Goal: Find contact information: Find contact information

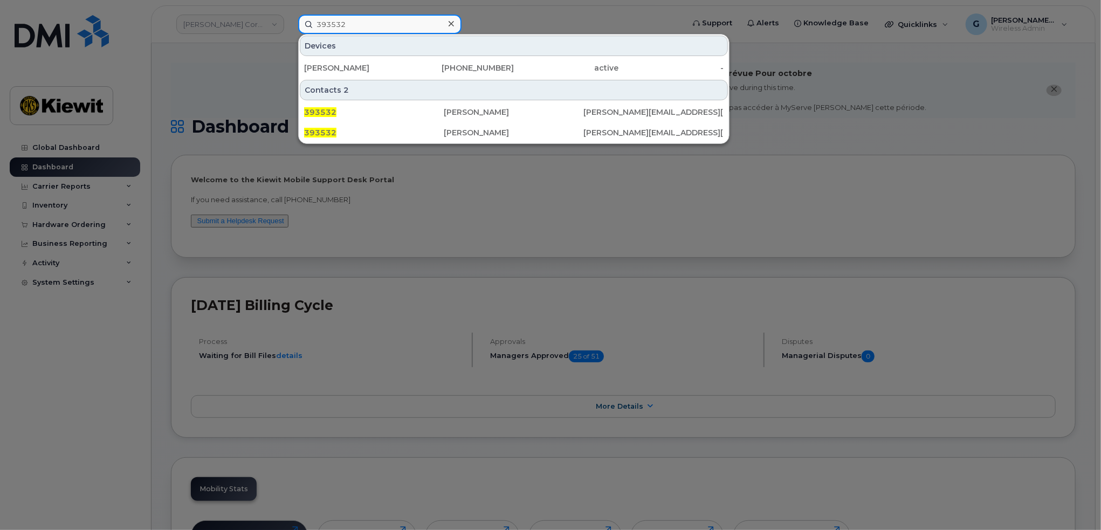
drag, startPoint x: 364, startPoint y: 30, endPoint x: 279, endPoint y: 25, distance: 85.3
click at [289, 25] on div "393532 Devices Ali El Matarawi 647-519-2607 active - Contacts 2 393532 Ali El M…" at bounding box center [487, 24] width 396 height 19
paste input "00"
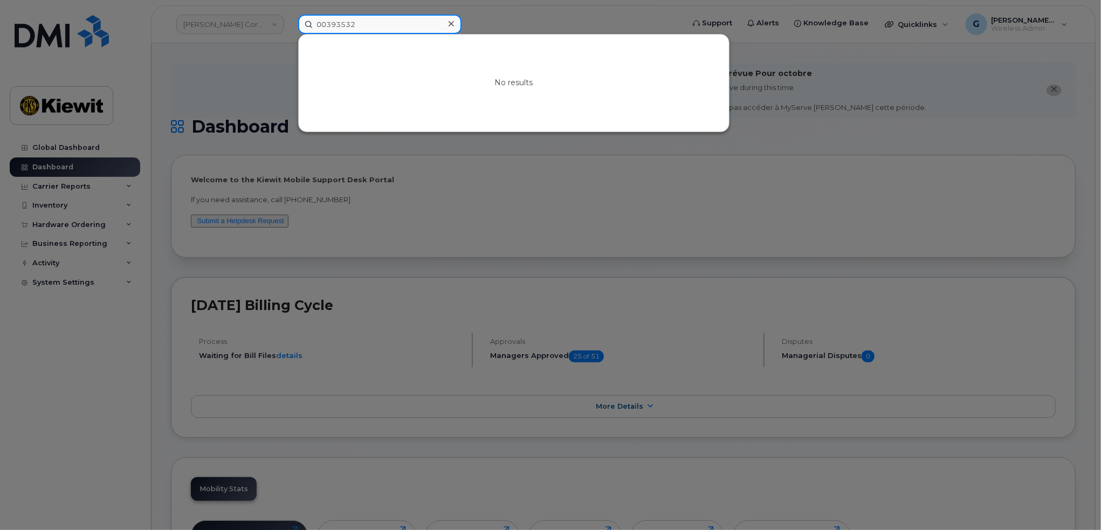
drag, startPoint x: 326, startPoint y: 21, endPoint x: 274, endPoint y: 27, distance: 52.6
click at [289, 27] on div "00393532 No results" at bounding box center [487, 24] width 396 height 19
type input "393532"
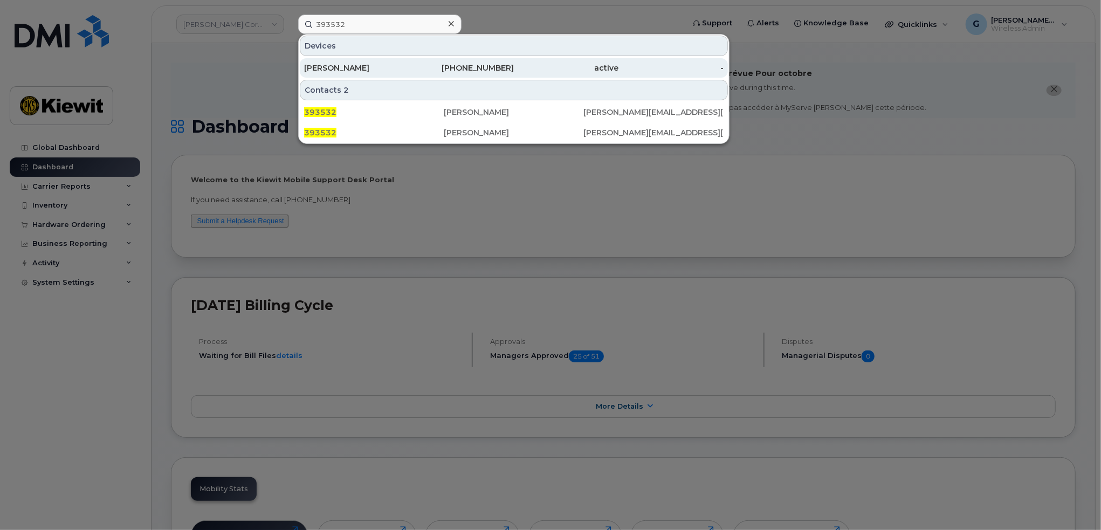
drag, startPoint x: 487, startPoint y: 63, endPoint x: 471, endPoint y: 61, distance: 16.3
click at [487, 63] on div "647-519-2607" at bounding box center [461, 68] width 105 height 11
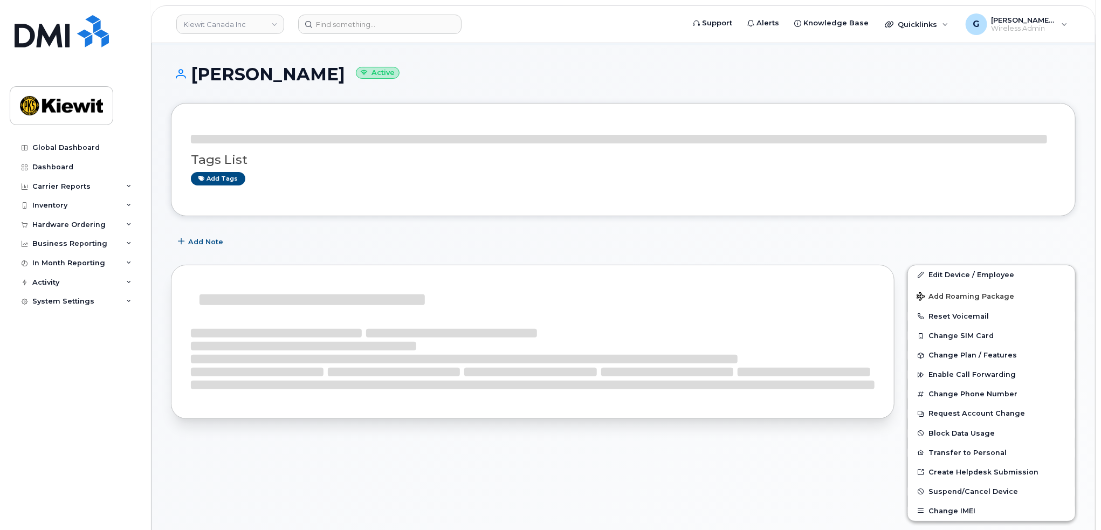
scroll to position [162, 0]
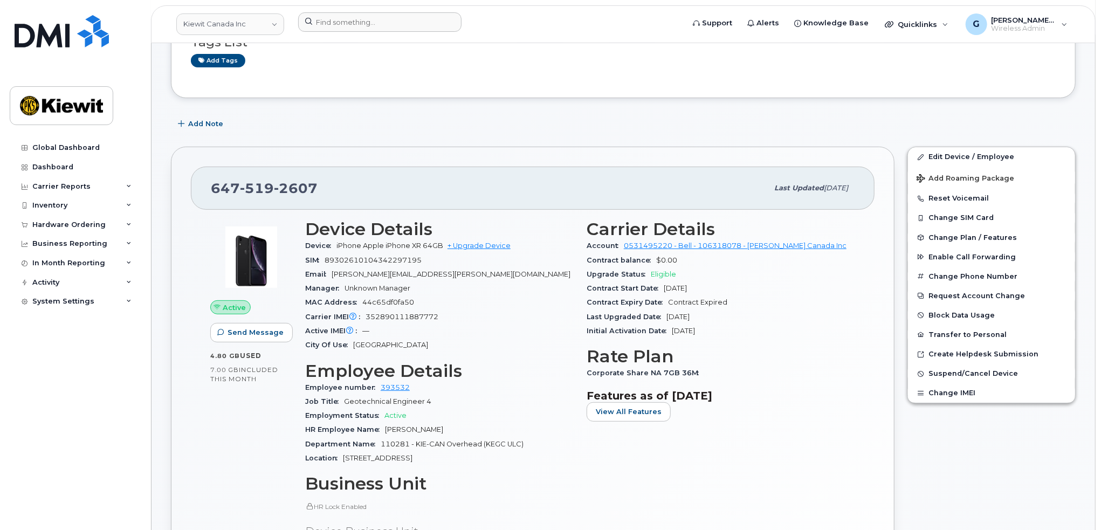
click at [341, 12] on div at bounding box center [379, 21] width 163 height 19
click at [257, 25] on link "Kiewit Canada Inc" at bounding box center [230, 24] width 108 height 22
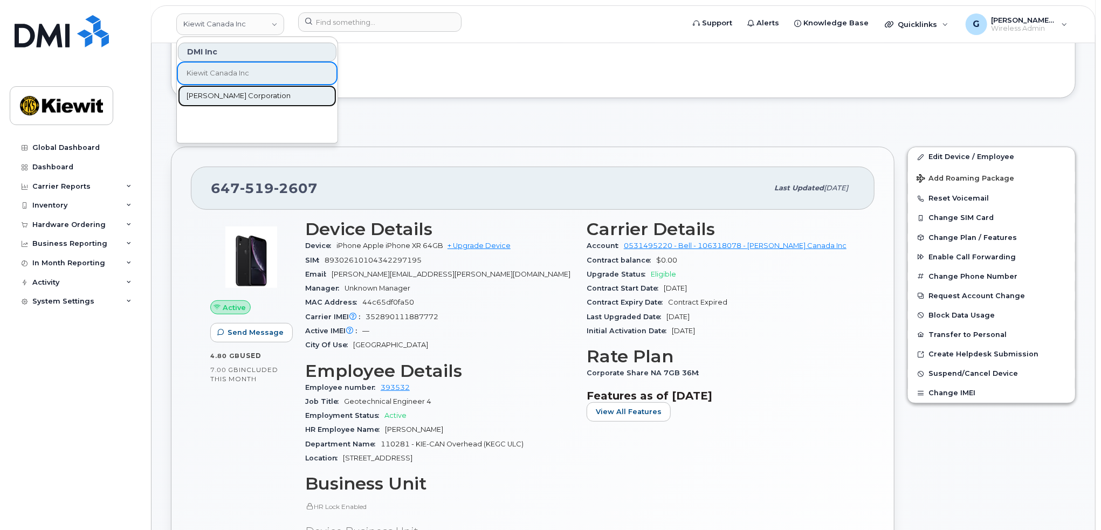
click at [231, 93] on span "Kiewit Corporation" at bounding box center [239, 96] width 104 height 11
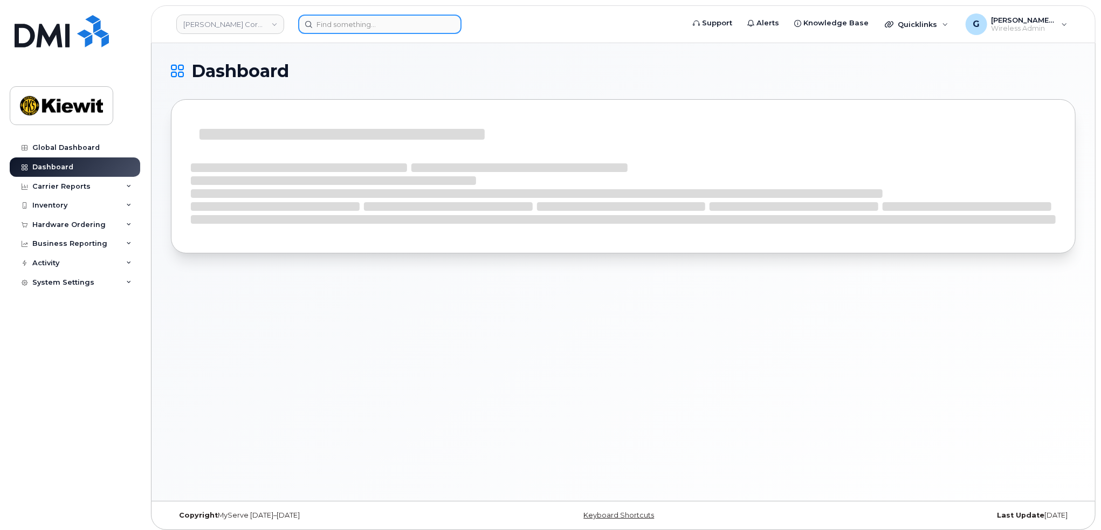
click at [384, 25] on input at bounding box center [379, 24] width 163 height 19
paste input "575280"
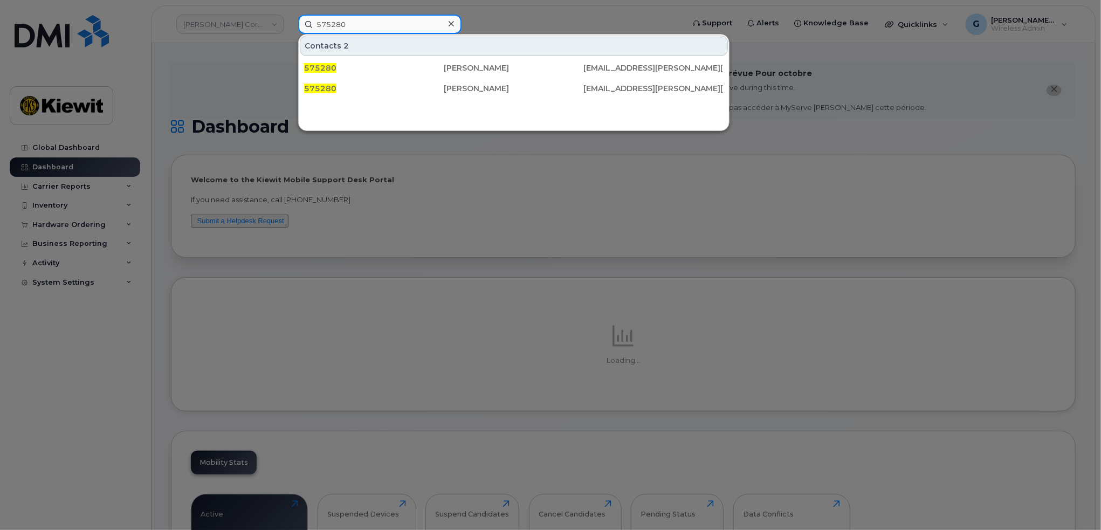
type input "575280"
click at [250, 81] on div at bounding box center [550, 265] width 1101 height 530
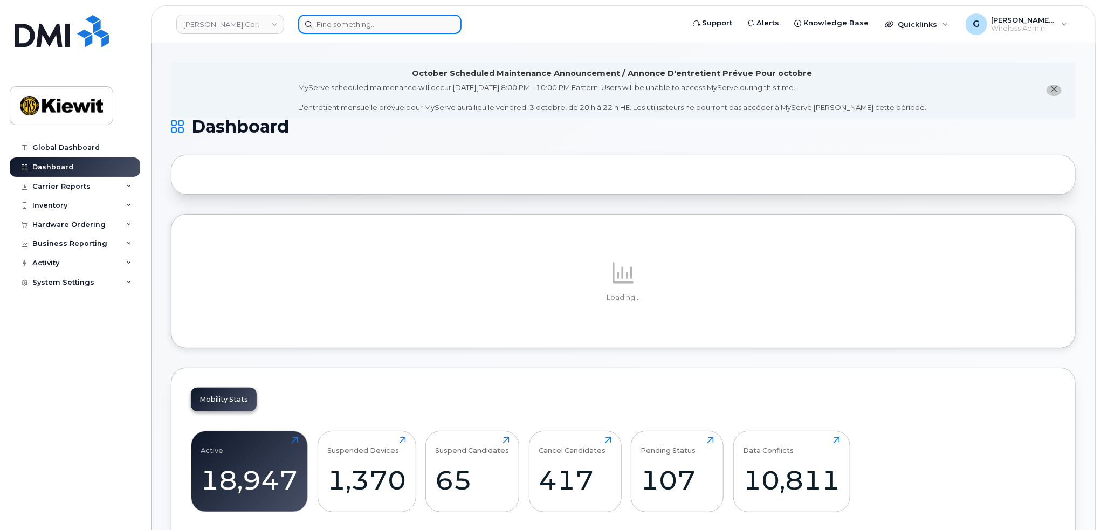
click at [330, 25] on input at bounding box center [379, 24] width 163 height 19
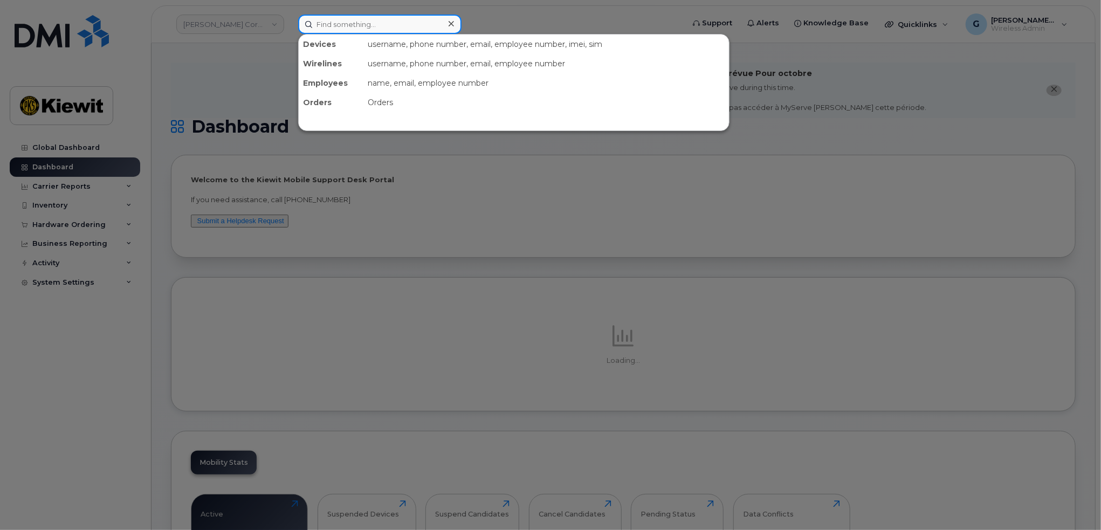
paste input "575280"
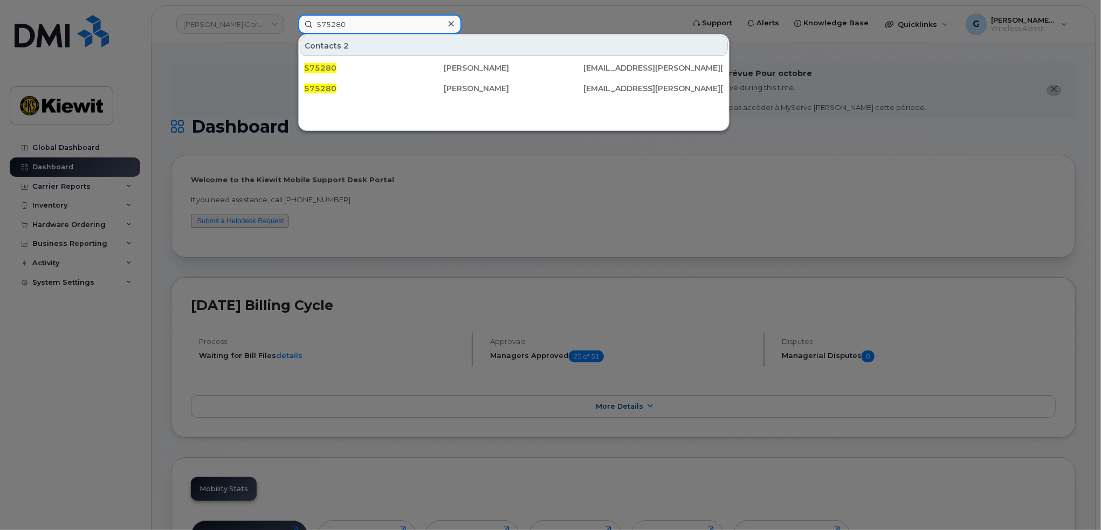
type input "575280"
click at [434, 176] on div at bounding box center [550, 265] width 1101 height 530
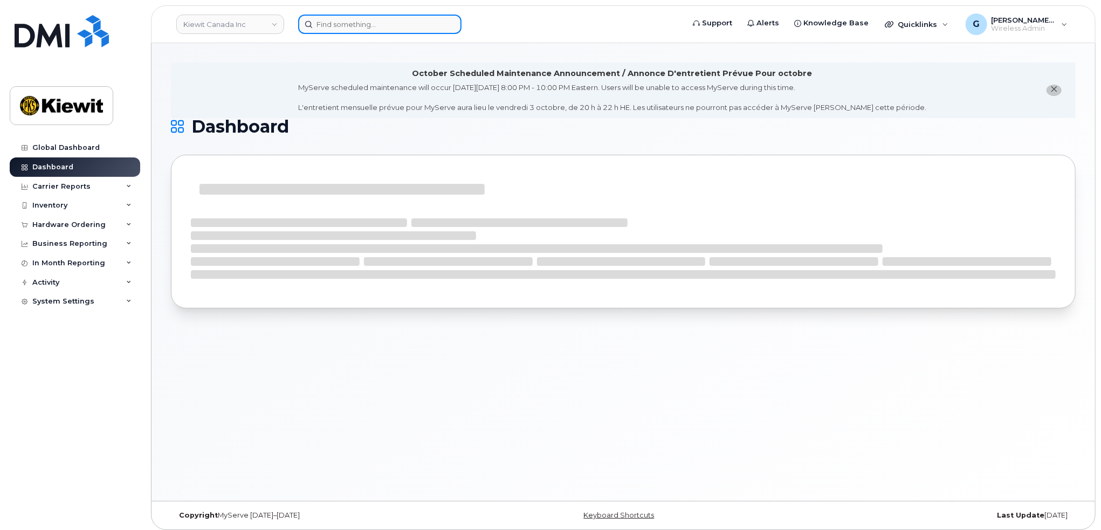
click at [353, 25] on input at bounding box center [379, 24] width 163 height 19
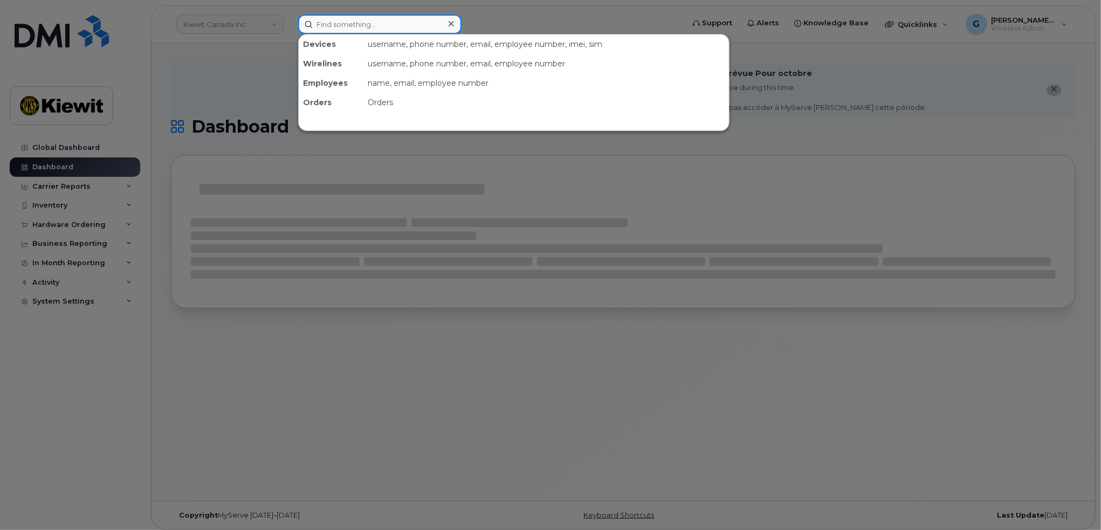
paste input "00467017"
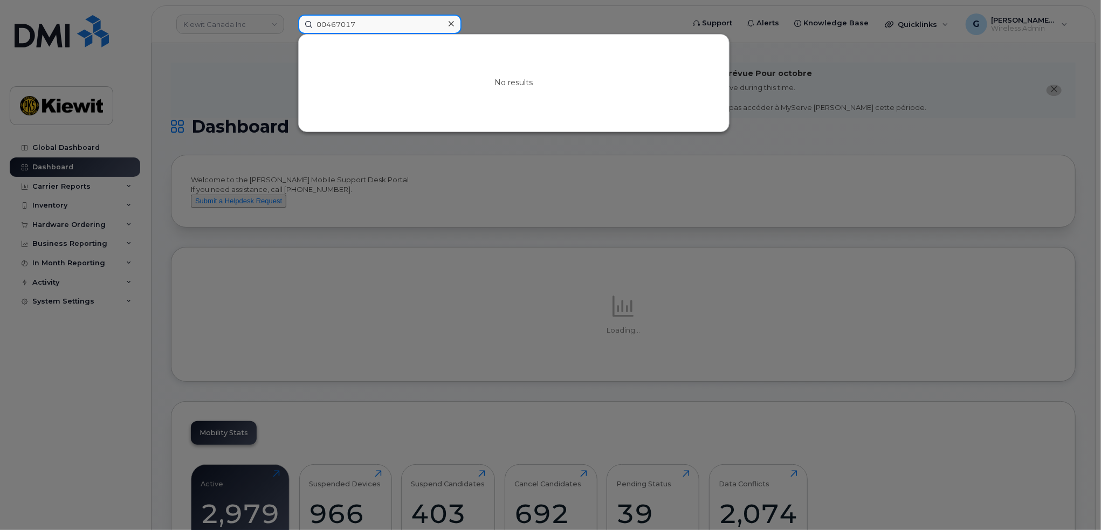
drag, startPoint x: 329, startPoint y: 20, endPoint x: 285, endPoint y: 20, distance: 44.2
click at [289, 20] on div "00467017 No results" at bounding box center [487, 24] width 396 height 19
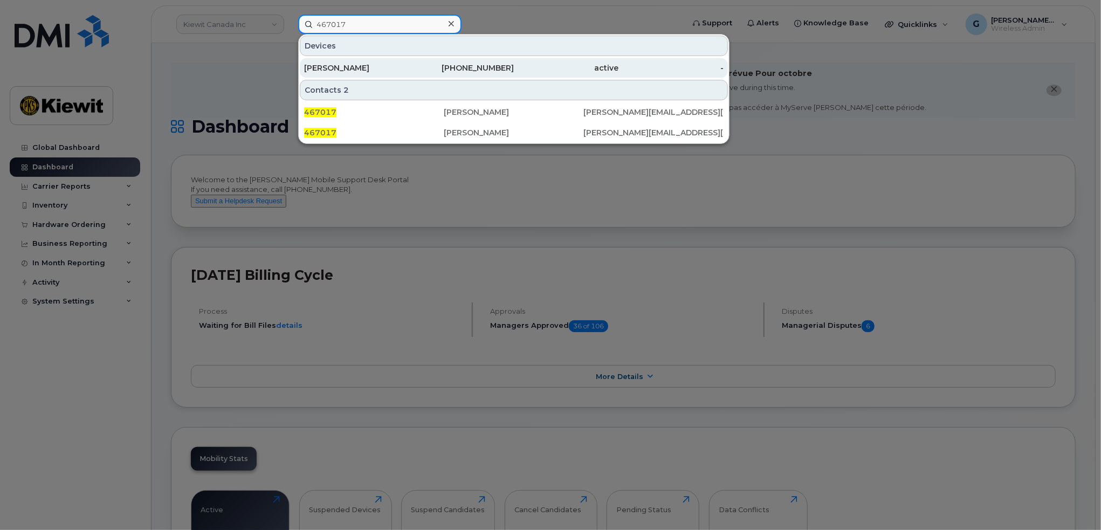
type input "467017"
click at [384, 67] on div "BRADLEY RASTALL" at bounding box center [356, 68] width 105 height 11
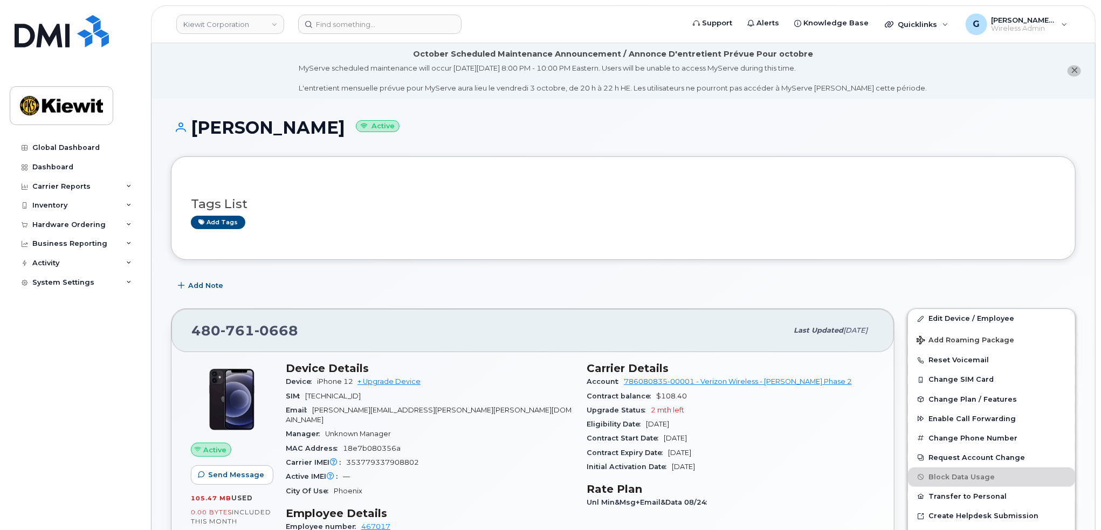
click at [480, 185] on div "Tags List Add tags" at bounding box center [623, 208] width 865 height 64
click at [481, 227] on div "Add tags" at bounding box center [619, 222] width 856 height 13
click at [334, 23] on input at bounding box center [379, 24] width 163 height 19
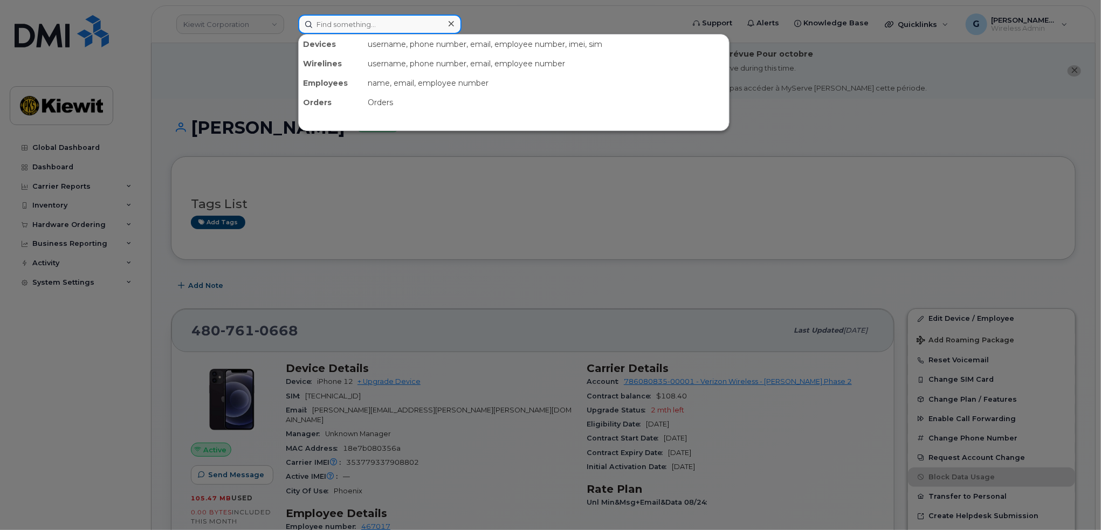
paste input "00505312"
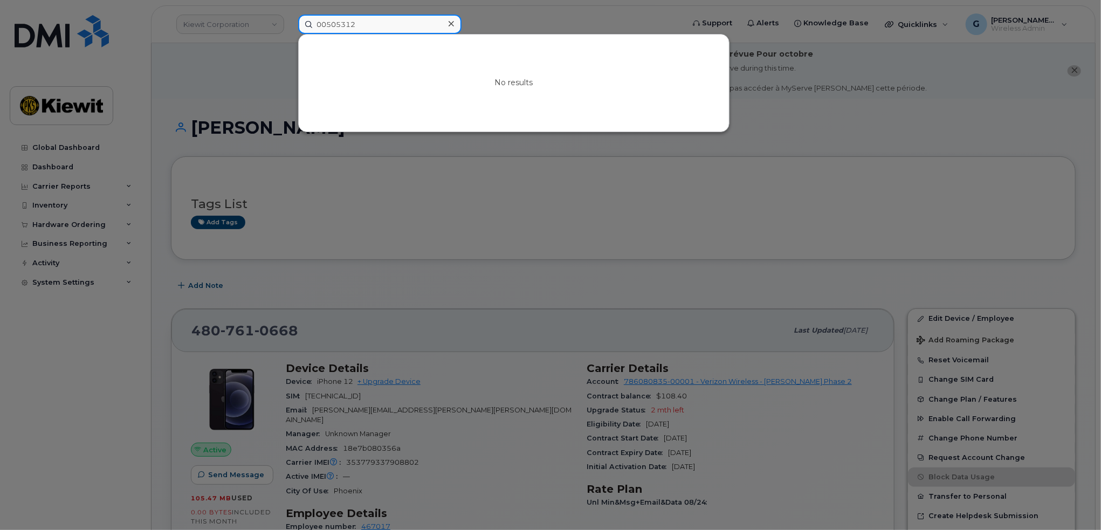
drag, startPoint x: 326, startPoint y: 19, endPoint x: 266, endPoint y: 31, distance: 61.4
click at [289, 31] on div "00505312 No results" at bounding box center [487, 24] width 396 height 19
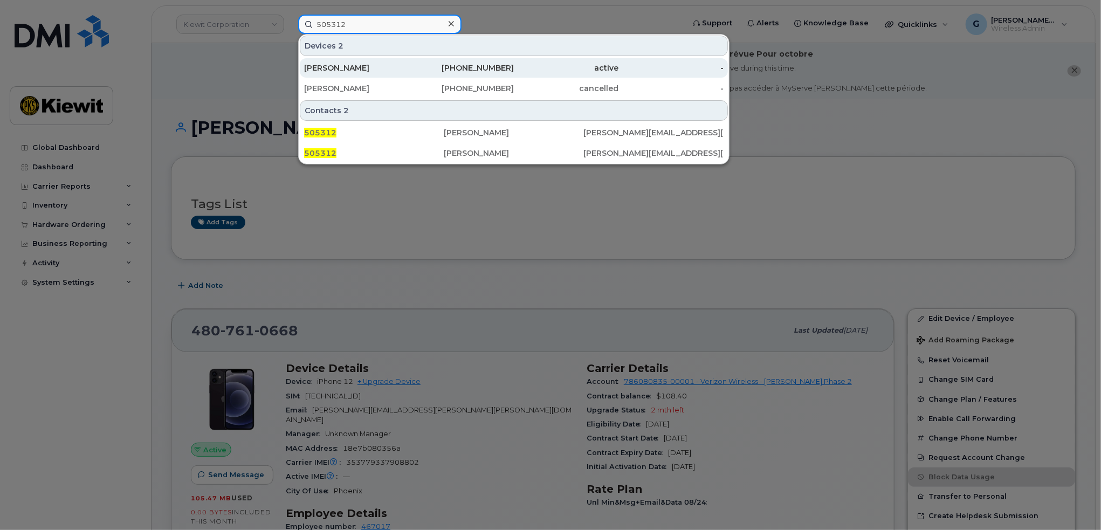
type input "505312"
click at [384, 68] on div "JORGE BALDERRAMA" at bounding box center [356, 68] width 105 height 11
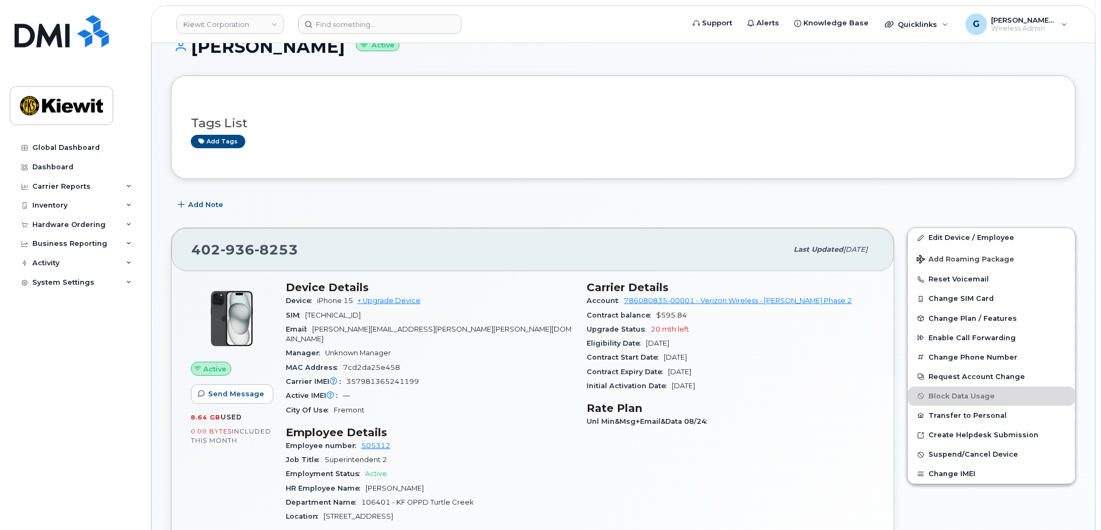
scroll to position [216, 0]
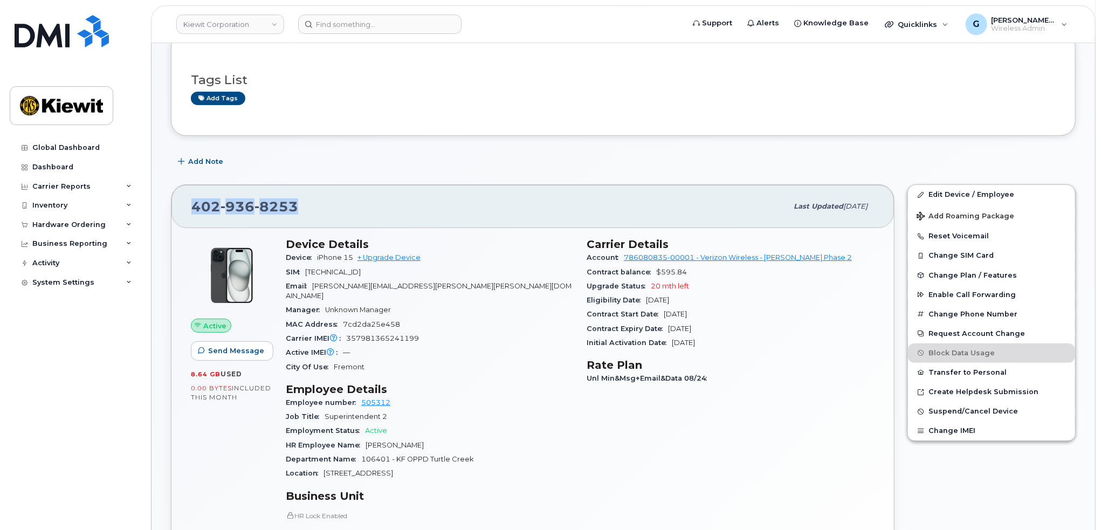
drag, startPoint x: 320, startPoint y: 209, endPoint x: 182, endPoint y: 222, distance: 138.6
click at [182, 222] on div "402 936 8253 Last updated Sep 19, 2025" at bounding box center [532, 206] width 722 height 43
copy span "402 936 8253"
click at [389, 30] on input at bounding box center [379, 24] width 163 height 19
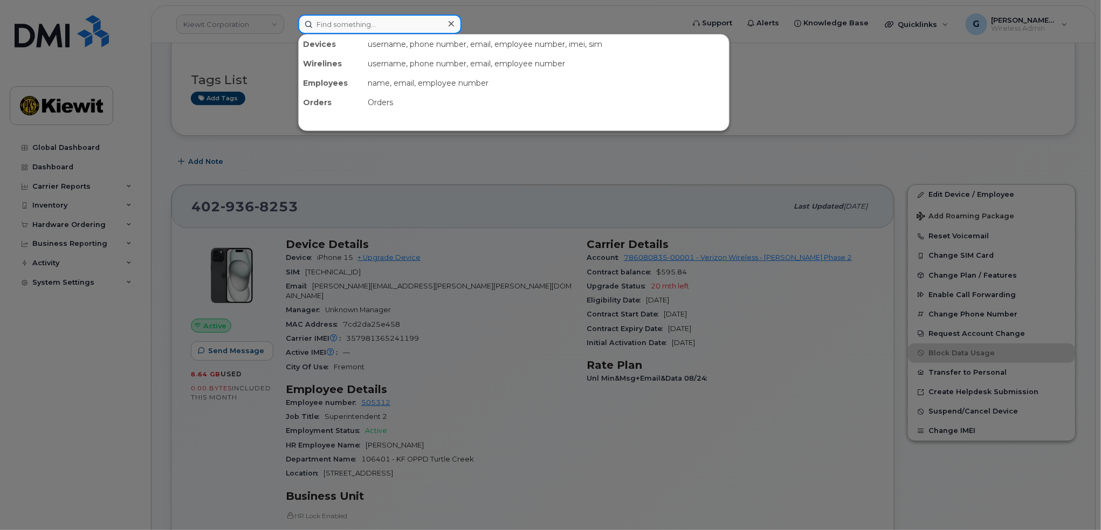
paste input "555851)"
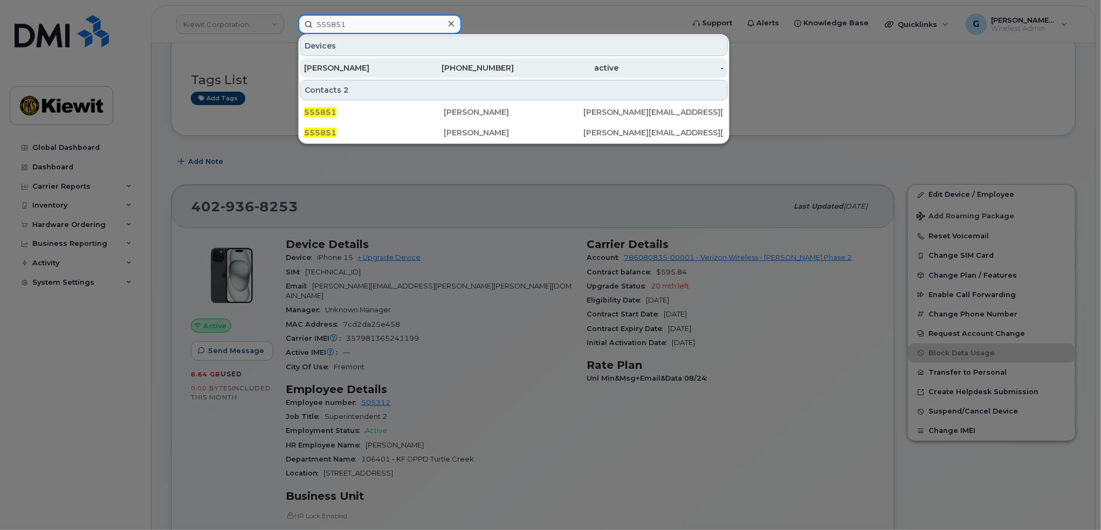
type input "555851"
drag, startPoint x: 399, startPoint y: 66, endPoint x: 410, endPoint y: 74, distance: 13.2
click at [399, 66] on div "Julie Kirby" at bounding box center [356, 68] width 105 height 11
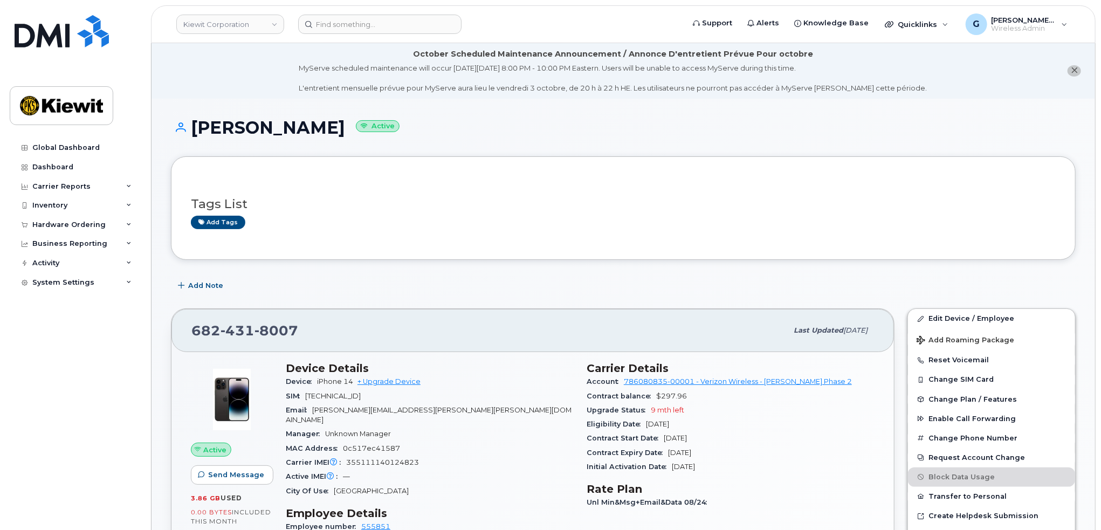
scroll to position [108, 0]
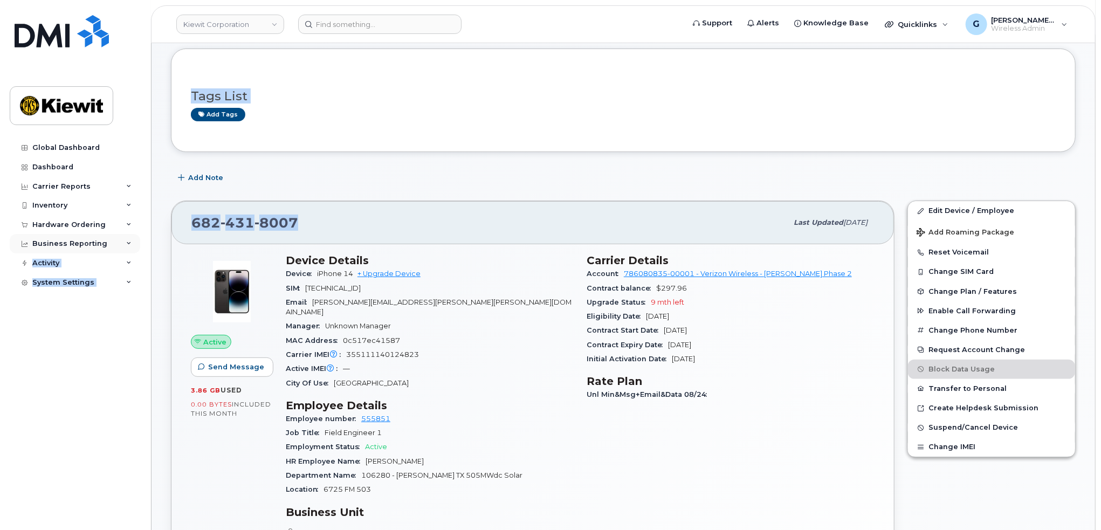
drag, startPoint x: 314, startPoint y: 219, endPoint x: 118, endPoint y: 237, distance: 197.6
click at [342, 207] on div "[PHONE_NUMBER] Last updated [DATE]" at bounding box center [532, 222] width 722 height 43
drag, startPoint x: 309, startPoint y: 223, endPoint x: 191, endPoint y: 223, distance: 118.6
click at [191, 223] on div "[PHONE_NUMBER]" at bounding box center [489, 222] width 596 height 23
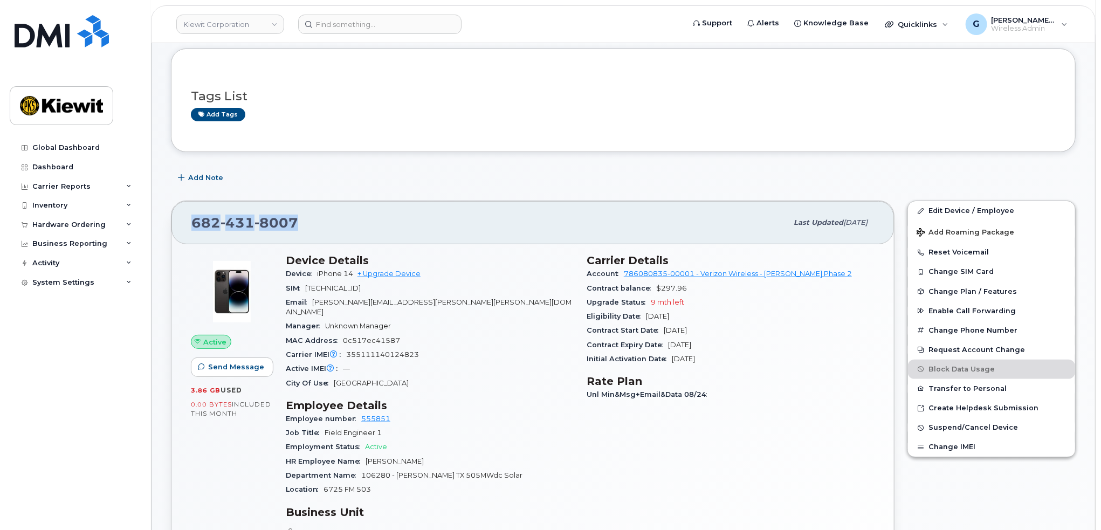
copy span "[PHONE_NUMBER]"
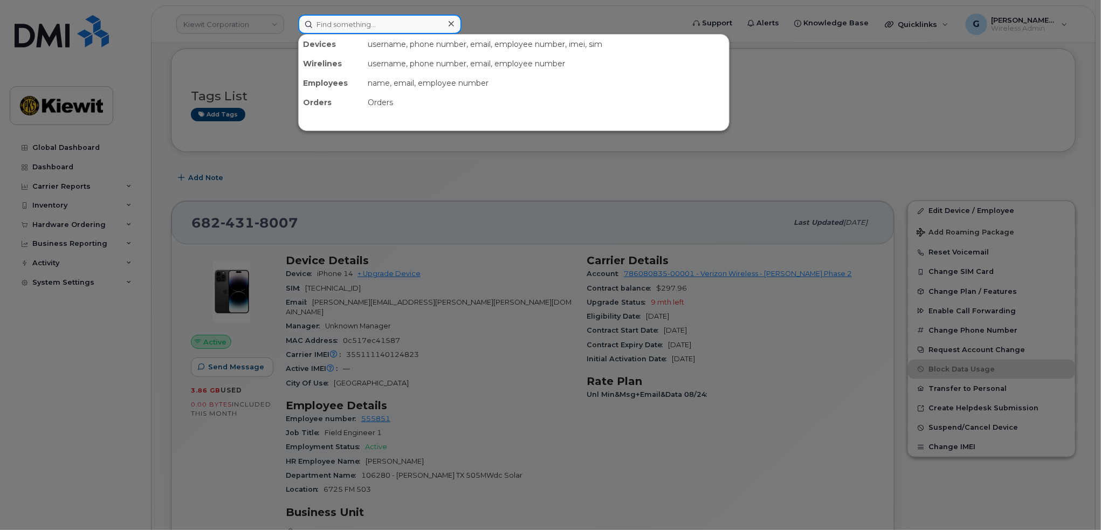
click at [343, 25] on input at bounding box center [379, 24] width 163 height 19
paste input "500959"
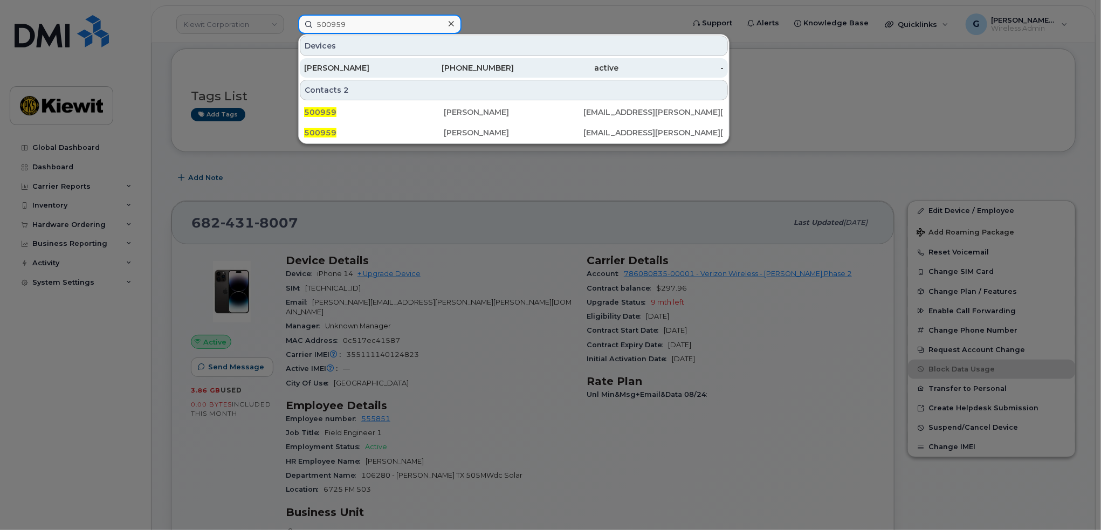
type input "500959"
click at [394, 64] on div "[PERSON_NAME]" at bounding box center [356, 68] width 105 height 11
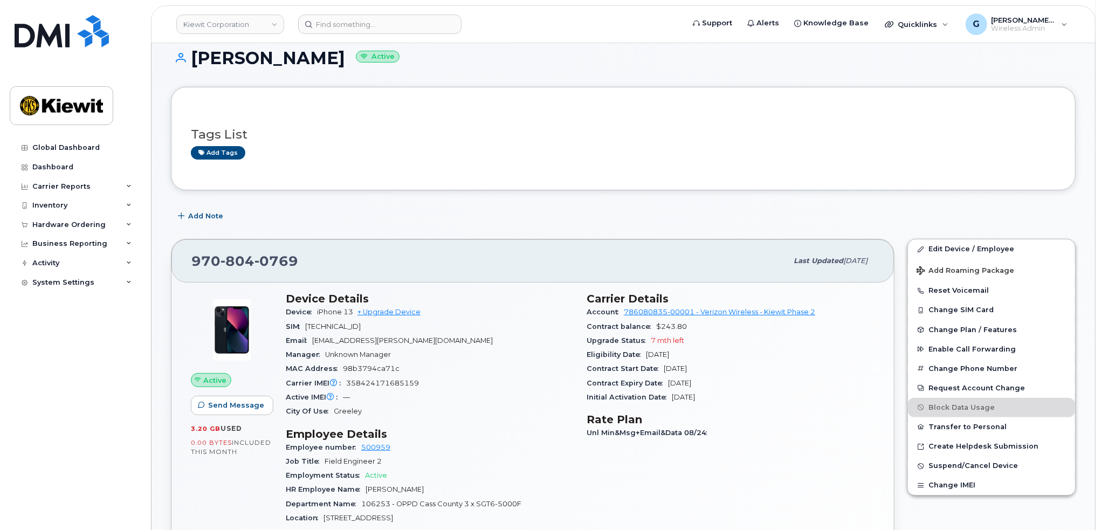
scroll to position [162, 0]
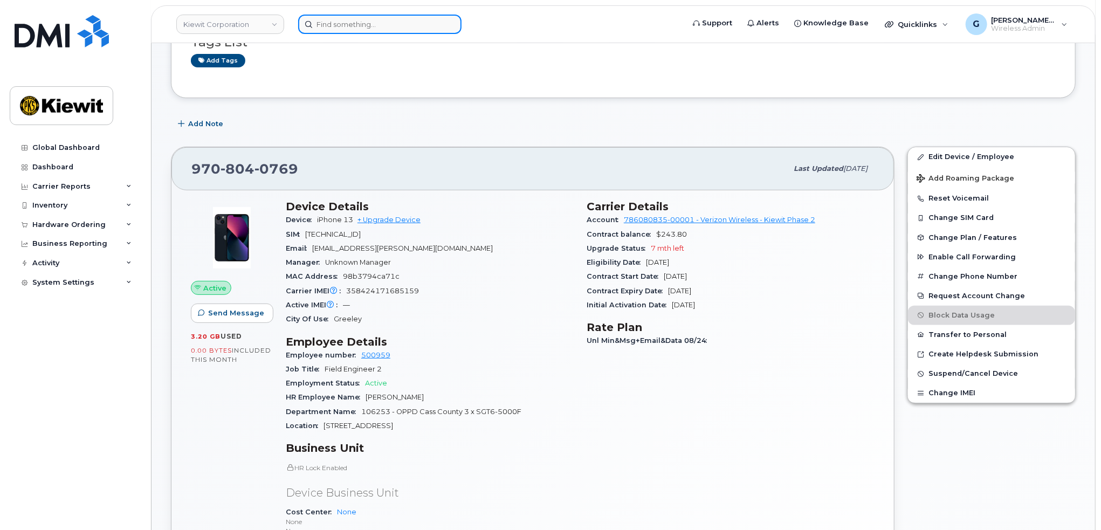
click at [368, 29] on input at bounding box center [379, 24] width 163 height 19
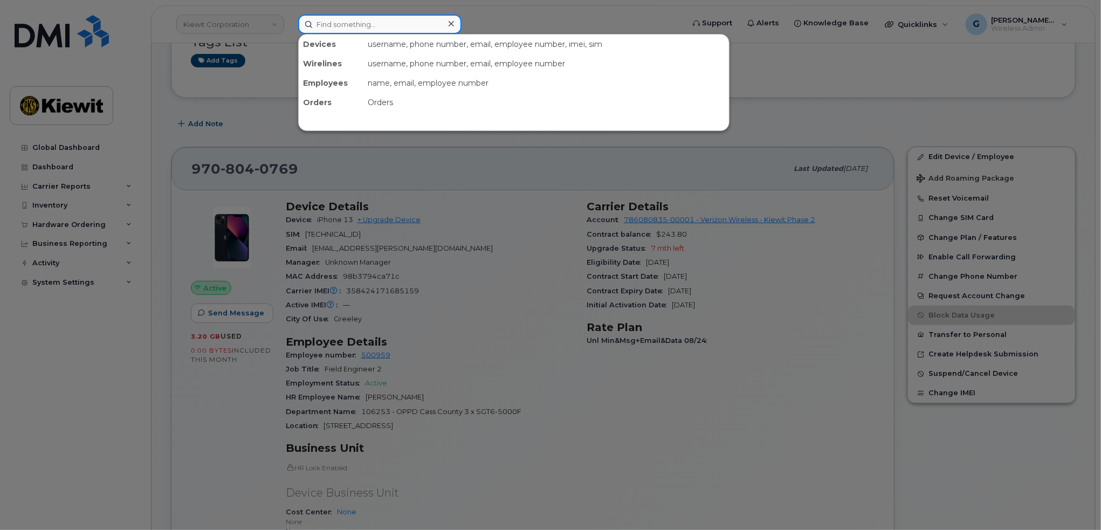
paste input "532320"
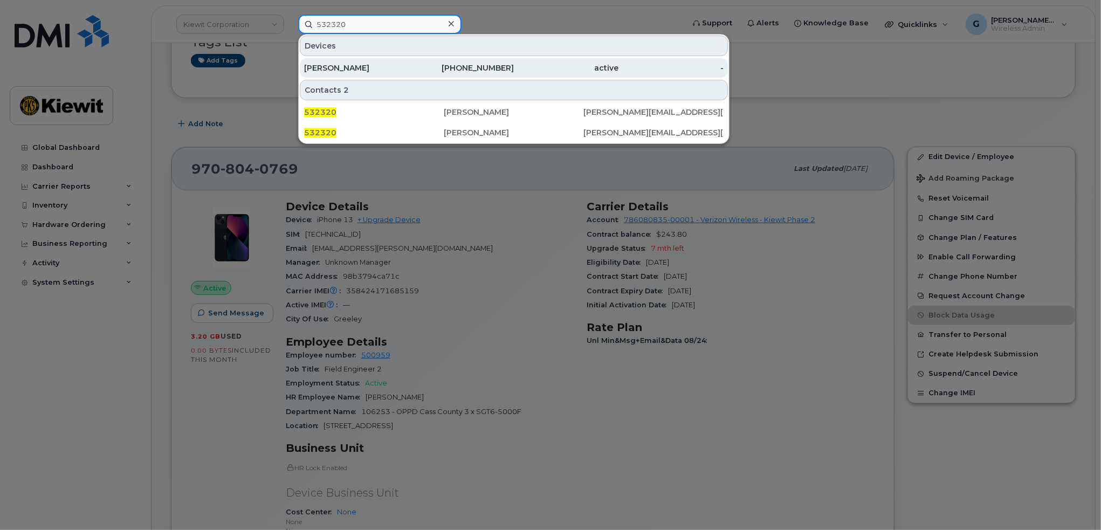
type input "532320"
click at [359, 67] on div "GARRETT LARSON" at bounding box center [356, 68] width 105 height 11
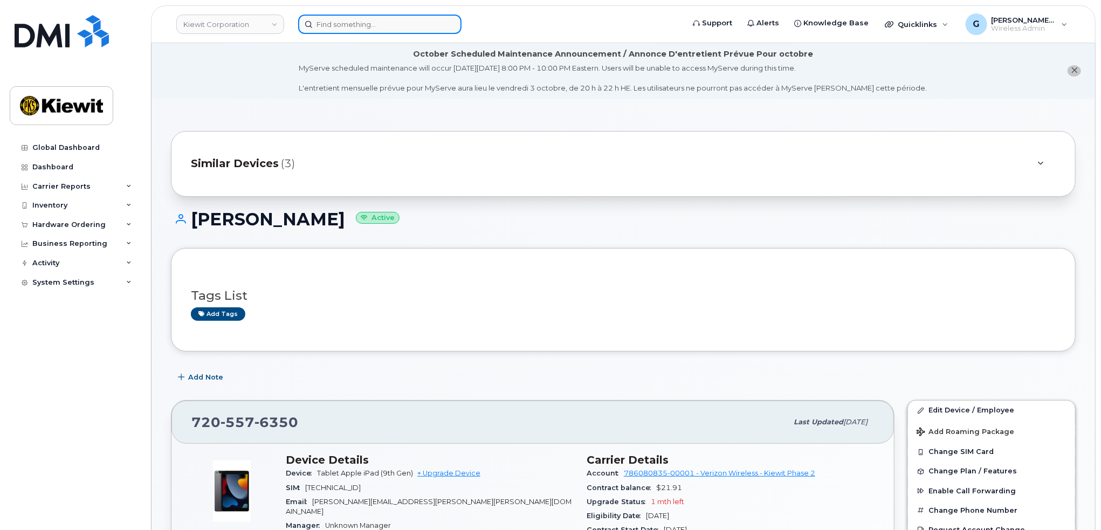
click at [373, 24] on input at bounding box center [379, 24] width 163 height 19
paste input "532320"
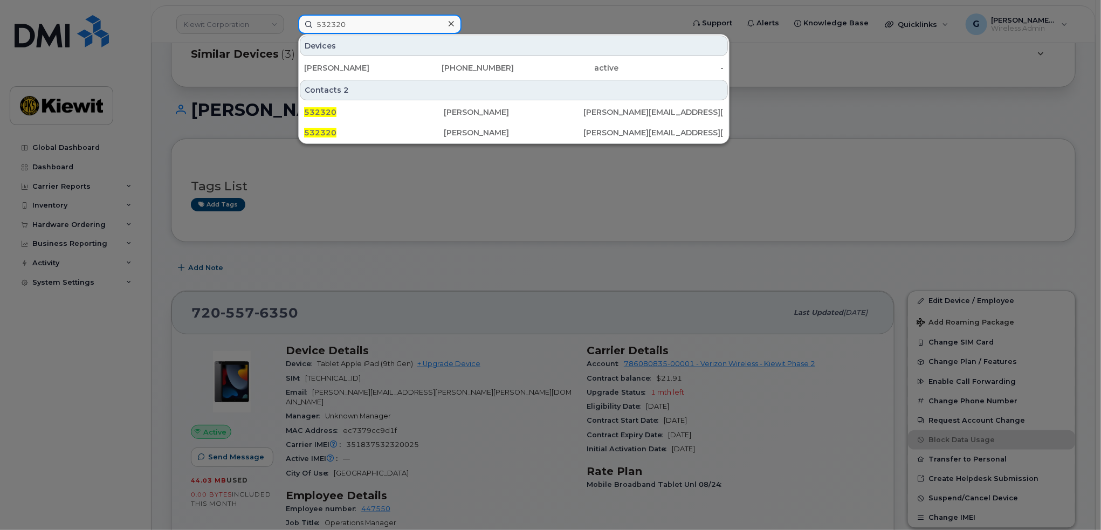
scroll to position [162, 0]
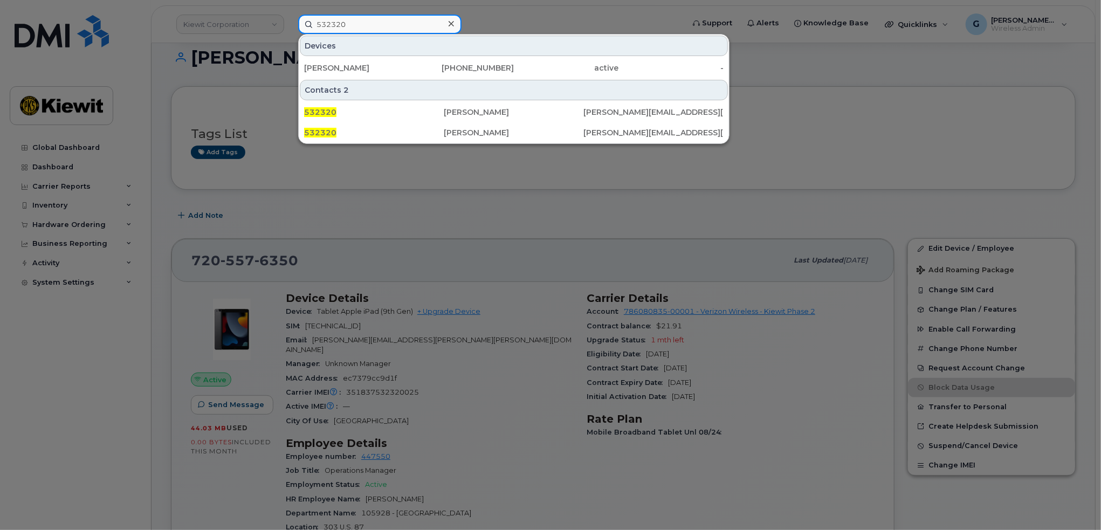
type input "532320"
click at [500, 242] on div at bounding box center [550, 265] width 1101 height 530
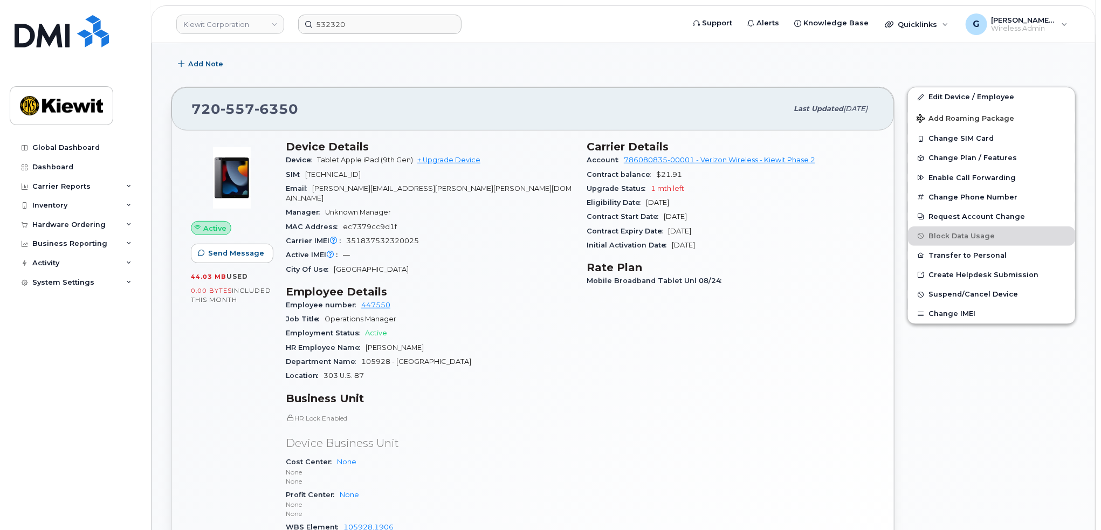
scroll to position [213, 0]
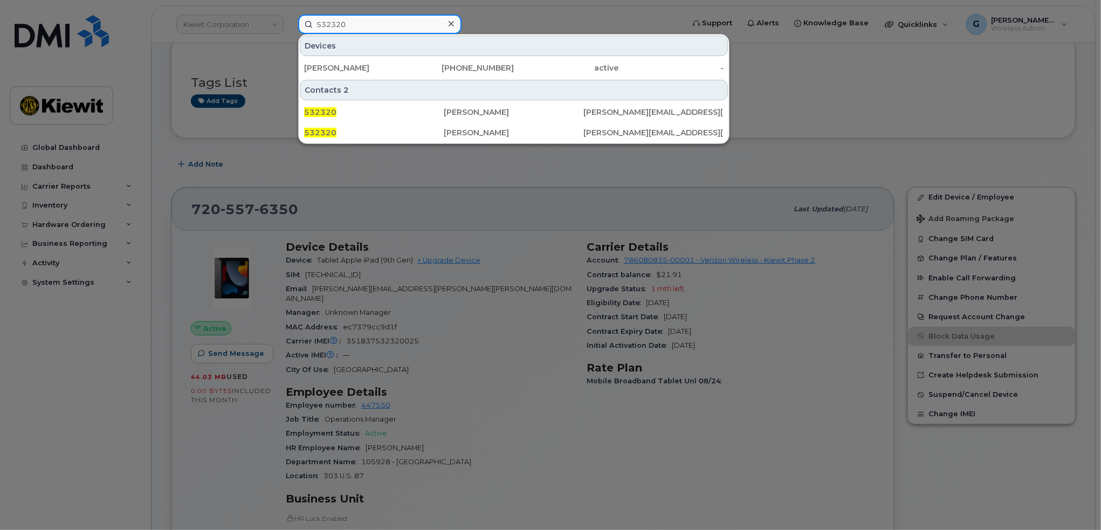
drag, startPoint x: 343, startPoint y: 20, endPoint x: 267, endPoint y: 41, distance: 78.3
click at [289, 34] on div "532320 Devices GARRETT LARSON 720-557-6350 active - Contacts 2 532320 Miguel Me…" at bounding box center [487, 24] width 396 height 19
click at [368, 32] on input "532320" at bounding box center [379, 24] width 163 height 19
drag, startPoint x: 365, startPoint y: 30, endPoint x: 259, endPoint y: 45, distance: 107.3
click at [289, 34] on div "532320 Devices GARRETT LARSON 720-557-6350 active - Contacts 2 532320 Miguel Me…" at bounding box center [487, 24] width 396 height 19
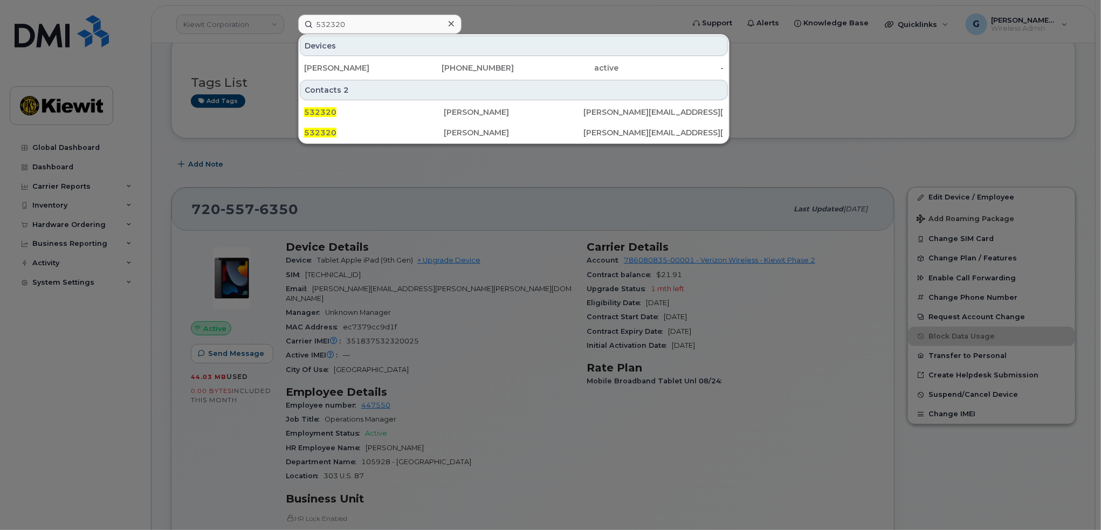
drag, startPoint x: 395, startPoint y: 137, endPoint x: 410, endPoint y: 157, distance: 25.0
click at [395, 137] on div "532320" at bounding box center [374, 132] width 140 height 11
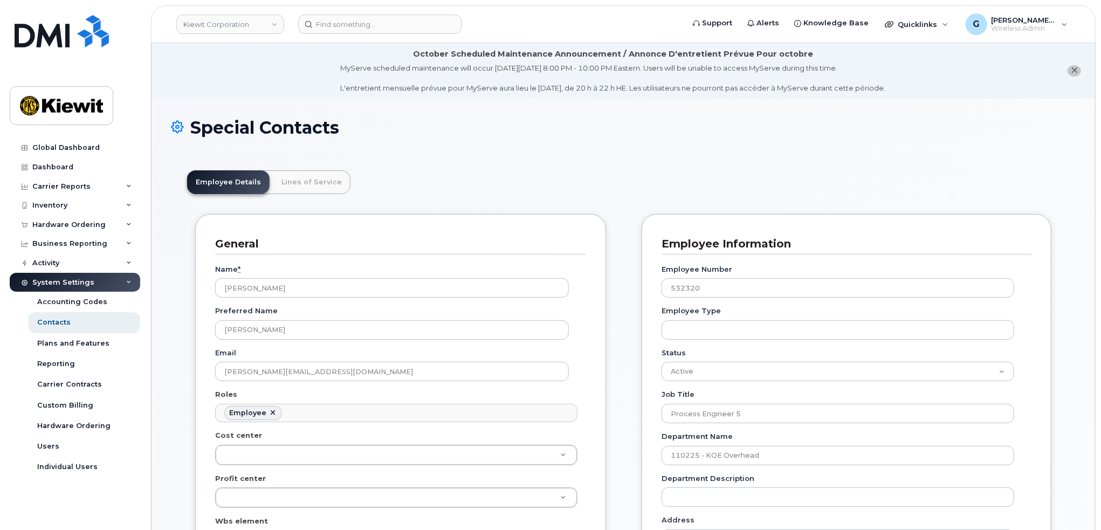
scroll to position [32, 0]
click at [345, 23] on input at bounding box center [379, 24] width 163 height 19
paste input "510283"
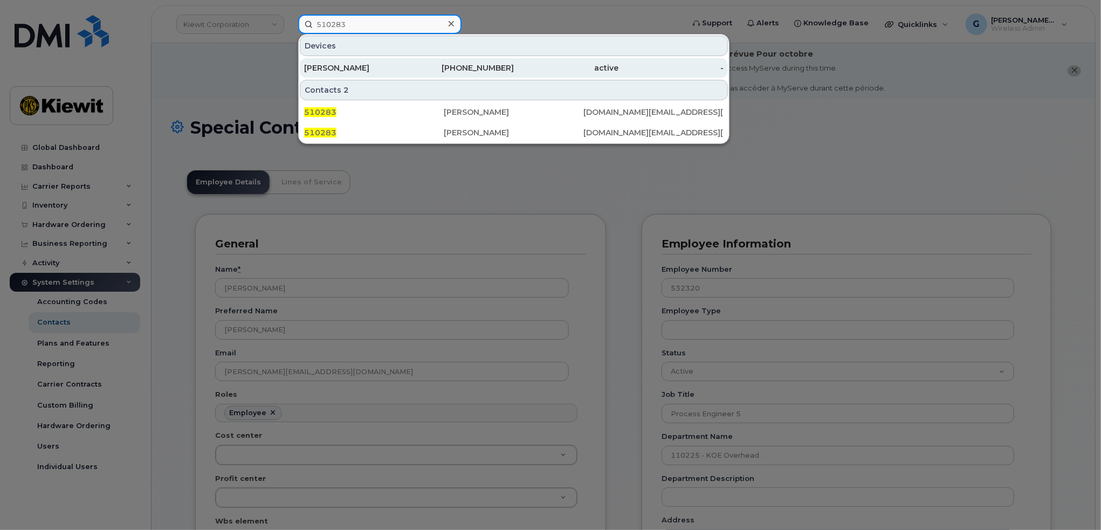
type input "510283"
click at [386, 65] on div "[PERSON_NAME]" at bounding box center [356, 68] width 105 height 11
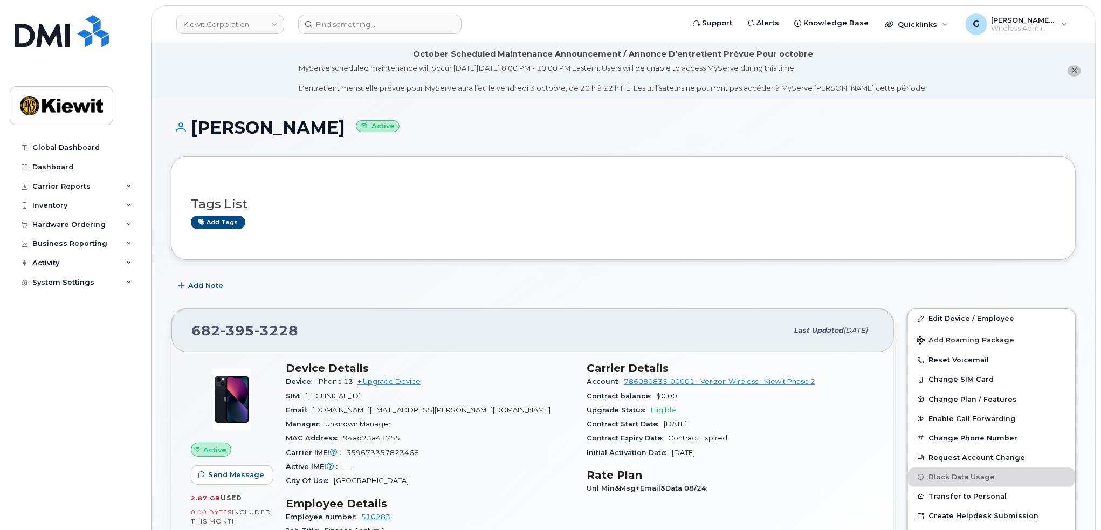
scroll to position [162, 0]
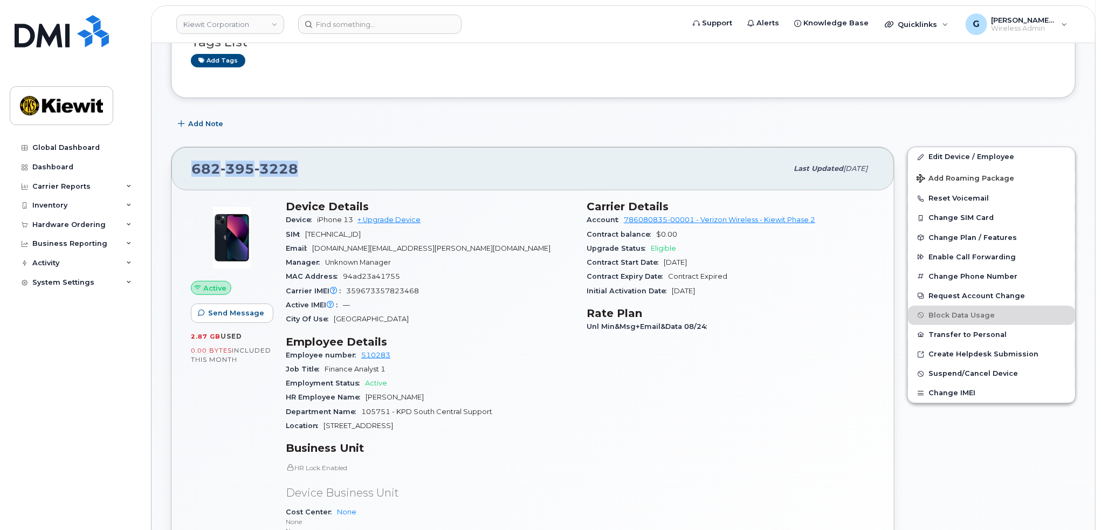
drag, startPoint x: 303, startPoint y: 172, endPoint x: 163, endPoint y: 171, distance: 140.7
copy span "682 395 3228"
click at [447, 237] on div "SIM 89148000008881971380" at bounding box center [430, 234] width 288 height 14
click at [350, 23] on input at bounding box center [379, 24] width 163 height 19
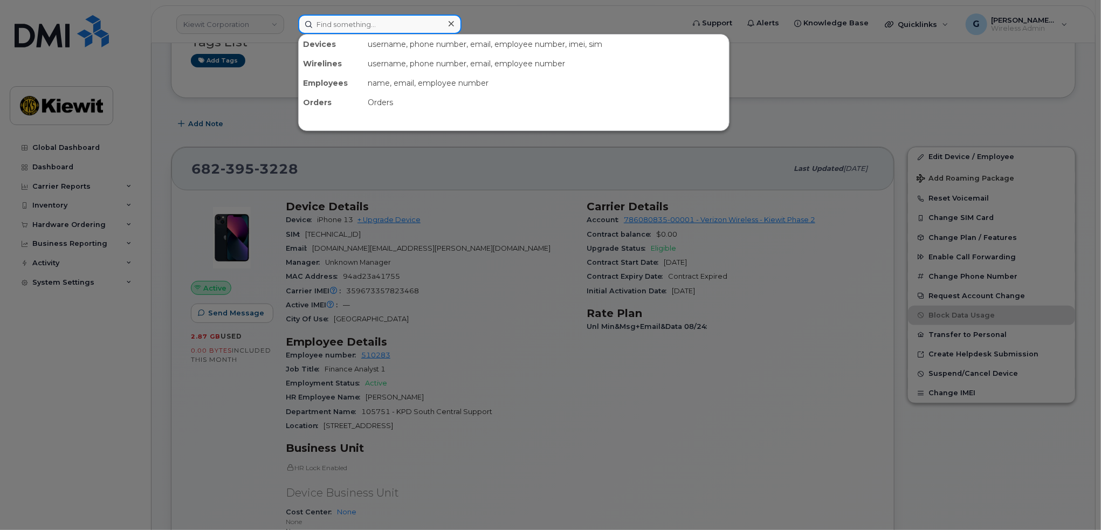
paste input "502376"
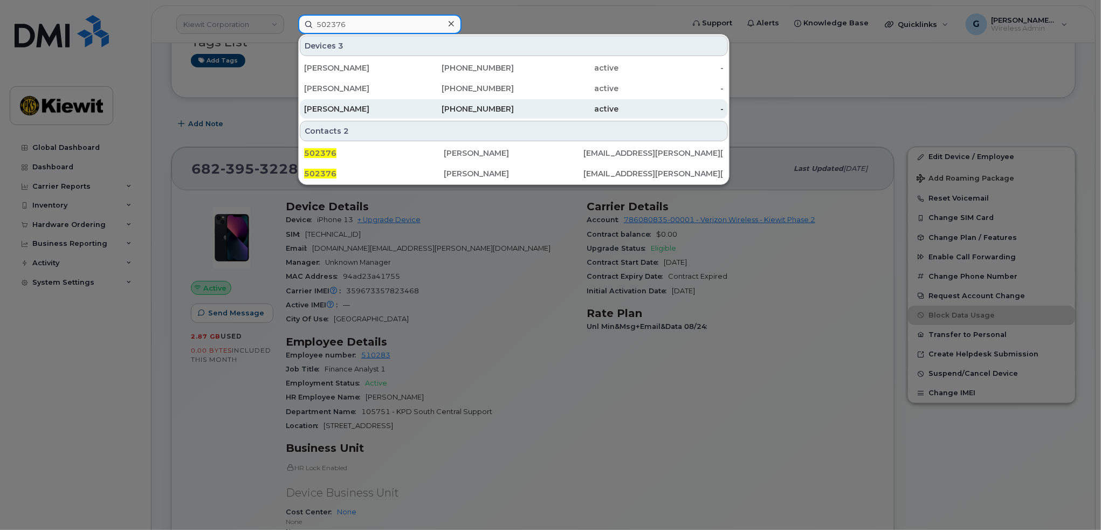
type input "502376"
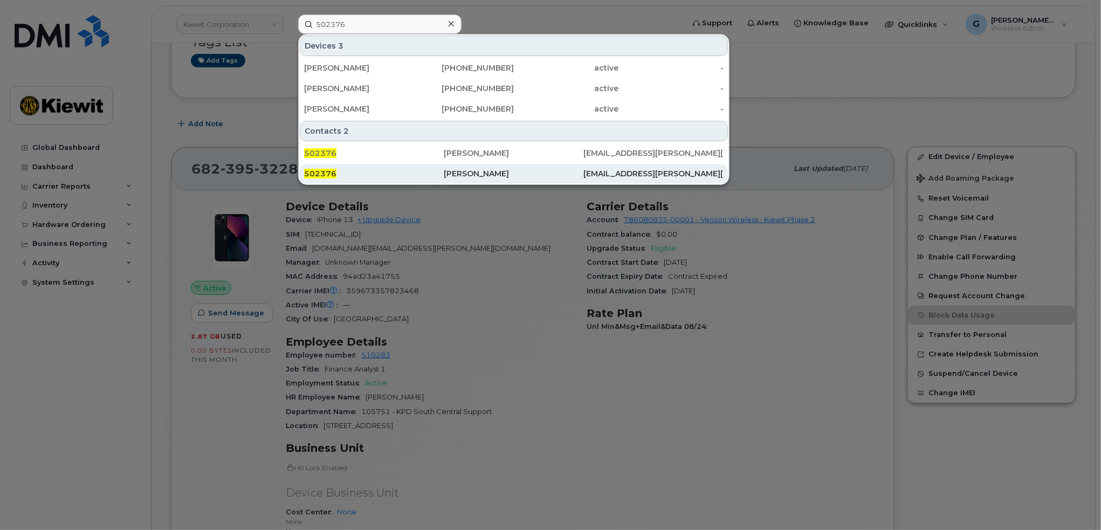
drag, startPoint x: 358, startPoint y: 106, endPoint x: 444, endPoint y: 167, distance: 104.8
click at [358, 106] on div "MARIO LEAL" at bounding box center [356, 109] width 105 height 11
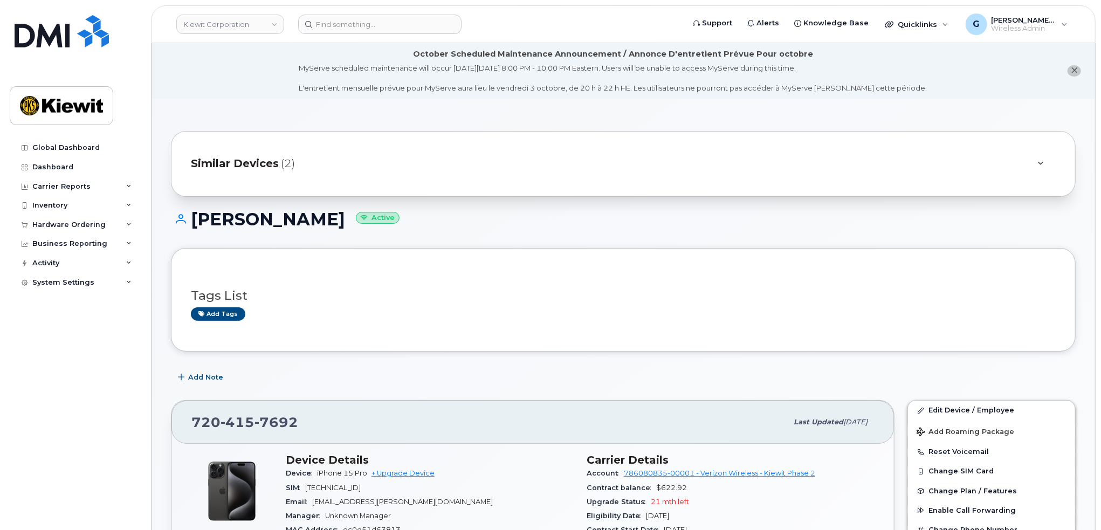
click at [449, 254] on div "Tags List Add tags" at bounding box center [623, 300] width 905 height 104
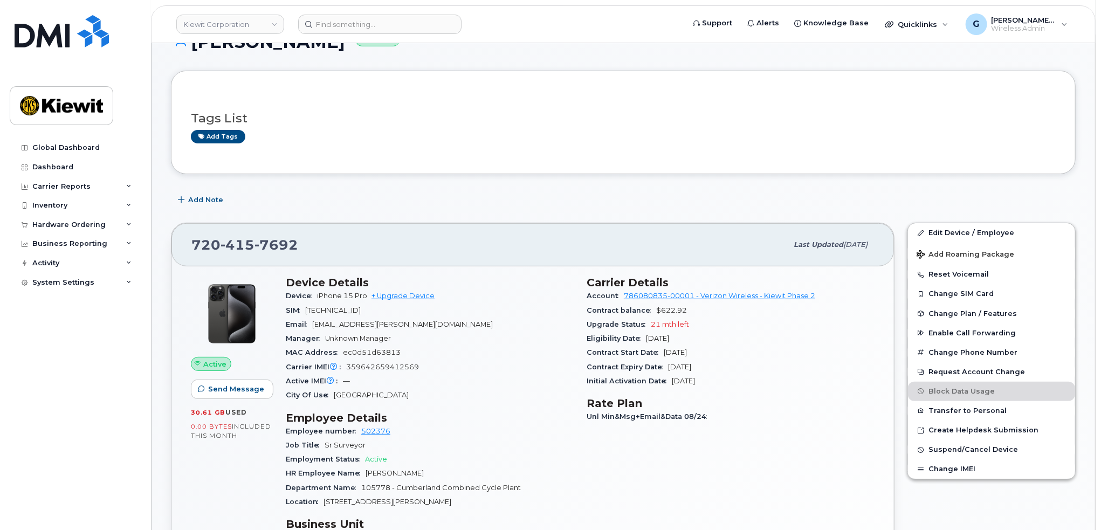
scroll to position [216, 0]
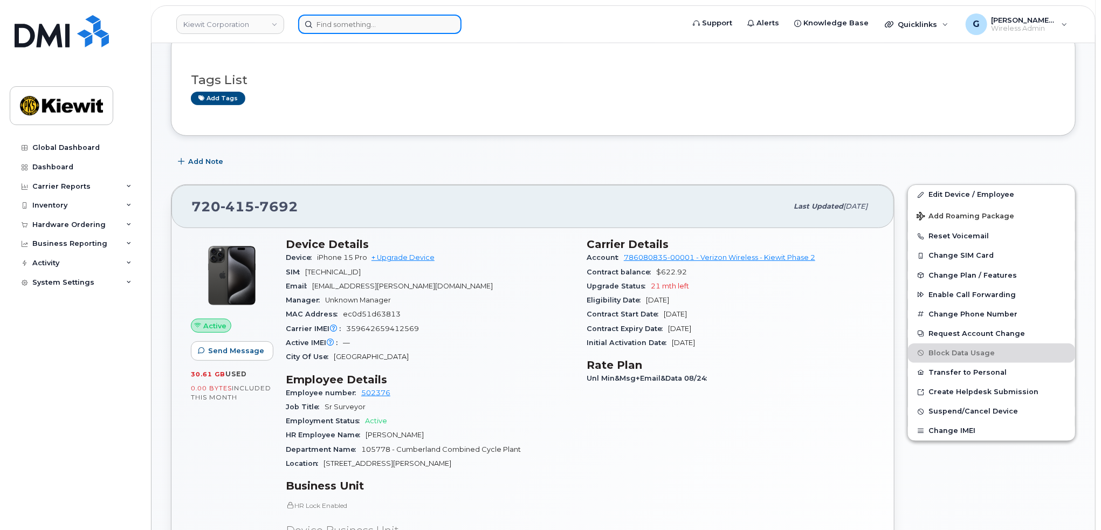
click at [345, 30] on input at bounding box center [379, 24] width 163 height 19
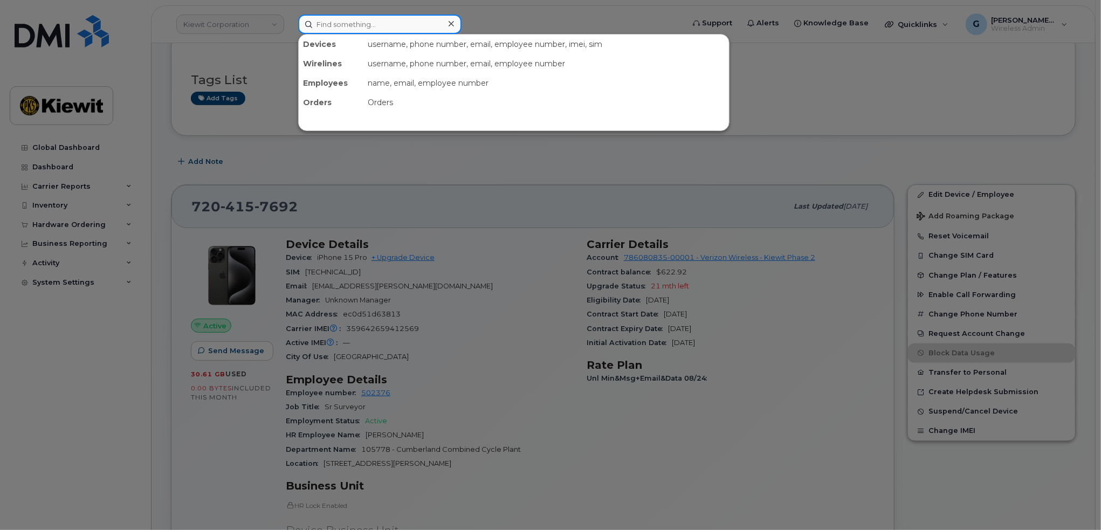
paste input "548739"
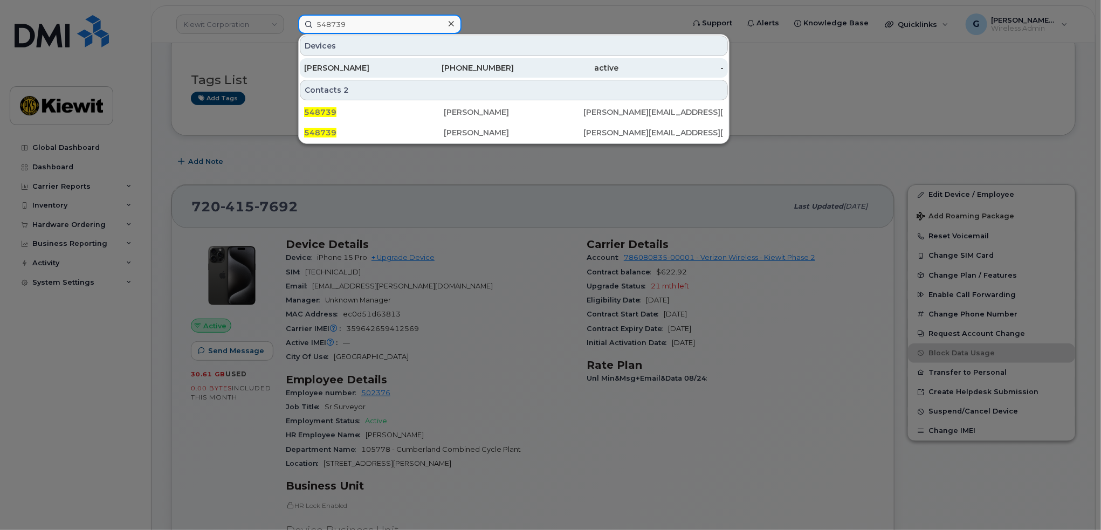
type input "548739"
click at [377, 61] on div "ISAAC SANDOVAL" at bounding box center [356, 67] width 105 height 19
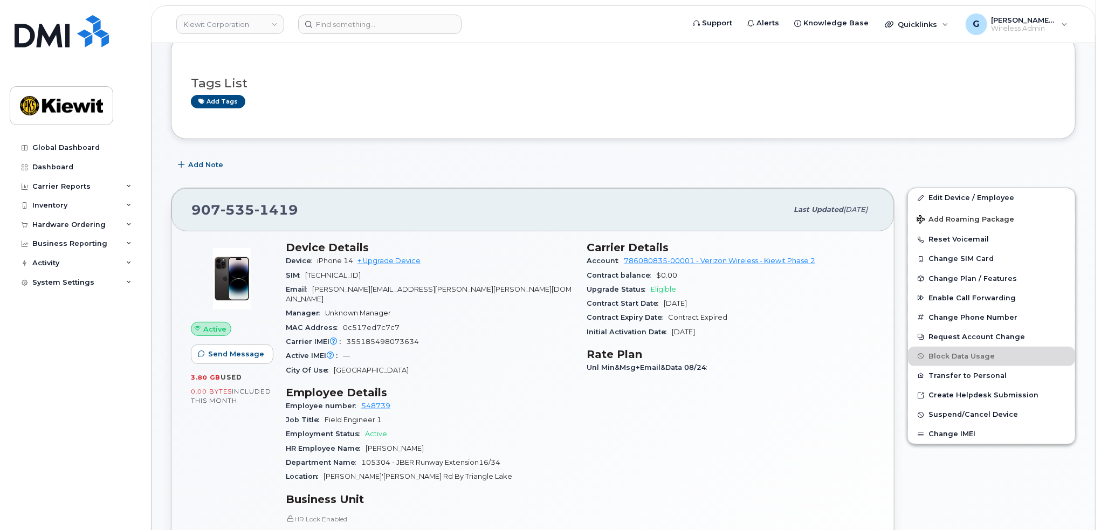
scroll to position [162, 0]
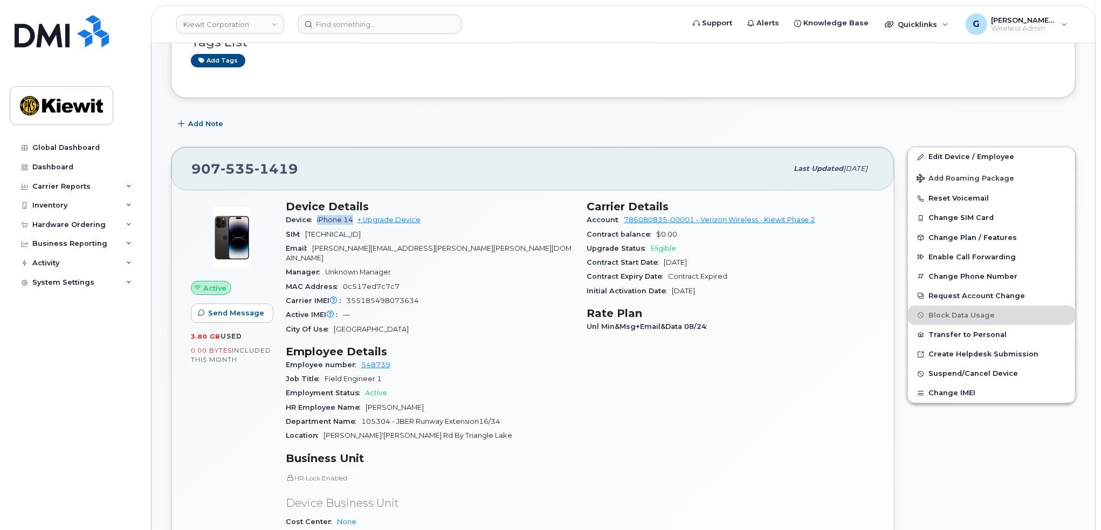
drag, startPoint x: 315, startPoint y: 220, endPoint x: 354, endPoint y: 217, distance: 38.9
click at [354, 217] on div "Device iPhone 14 + Upgrade Device" at bounding box center [430, 220] width 288 height 14
copy span "iPhone 14"
drag, startPoint x: 304, startPoint y: 166, endPoint x: 192, endPoint y: 165, distance: 112.1
click at [192, 165] on div "907 535 1419" at bounding box center [489, 168] width 596 height 23
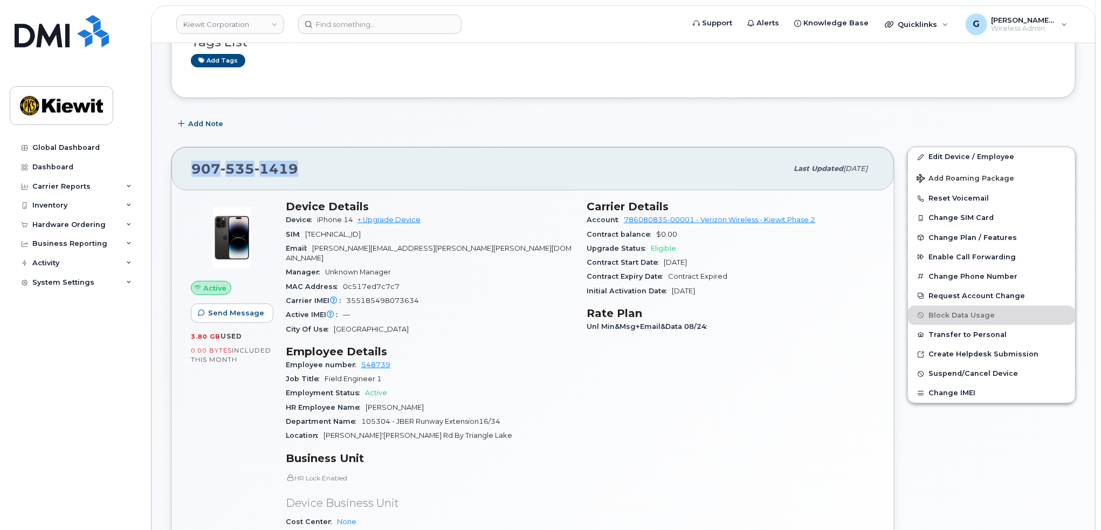
copy span "907 535 1419"
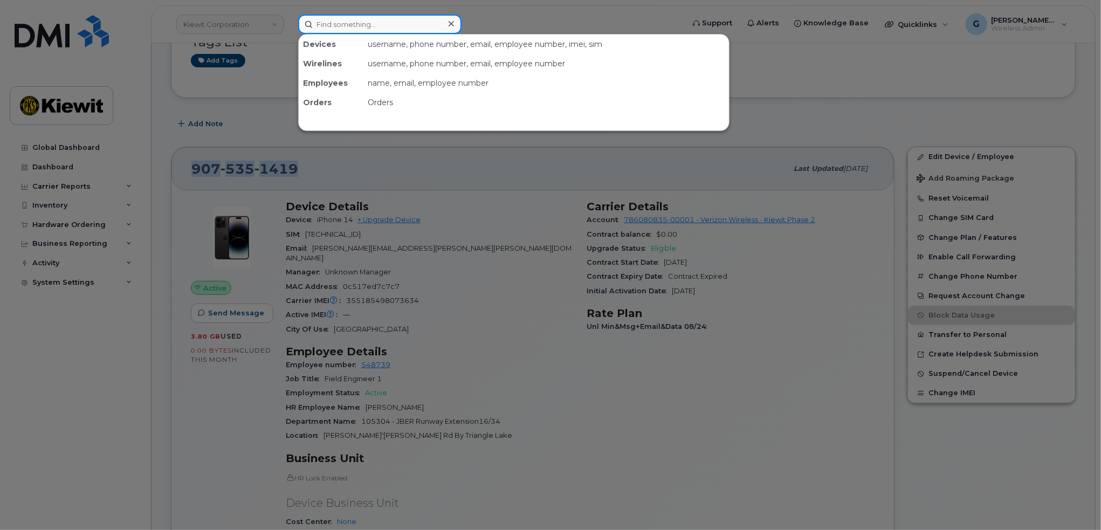
click at [322, 19] on input at bounding box center [379, 24] width 163 height 19
paste input "00467017"
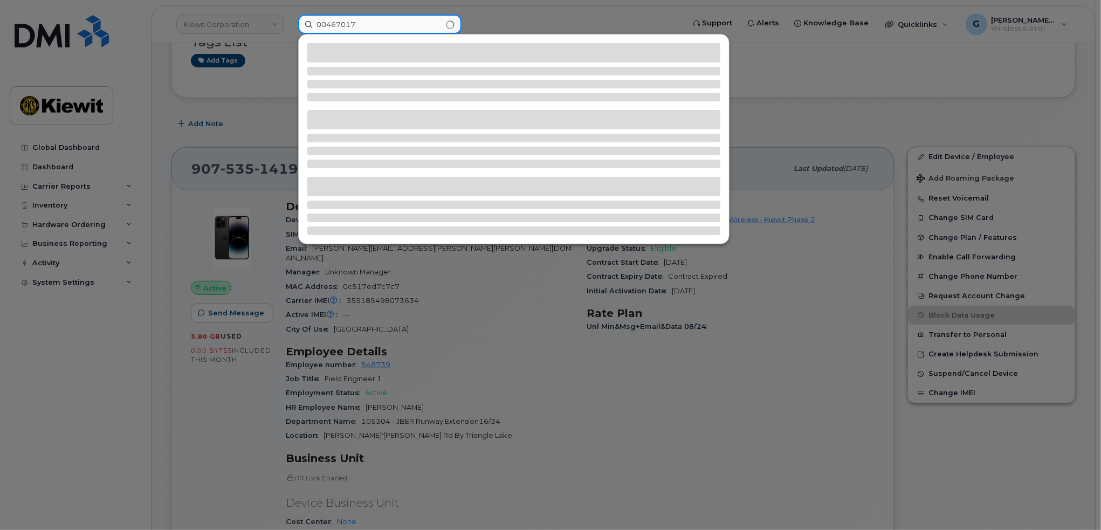
drag, startPoint x: 328, startPoint y: 24, endPoint x: 275, endPoint y: 17, distance: 53.2
click at [289, 17] on div "00467017" at bounding box center [487, 24] width 396 height 19
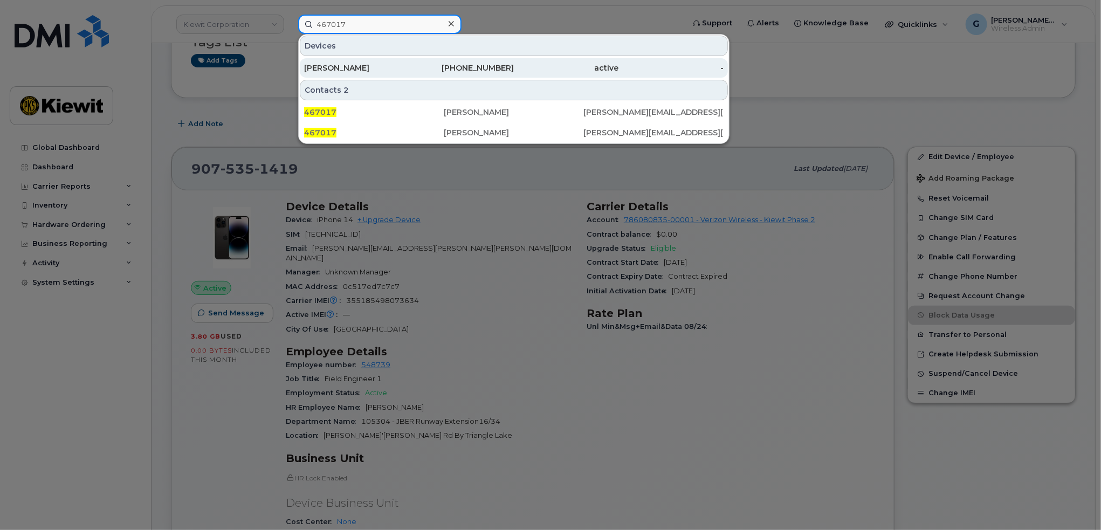
type input "467017"
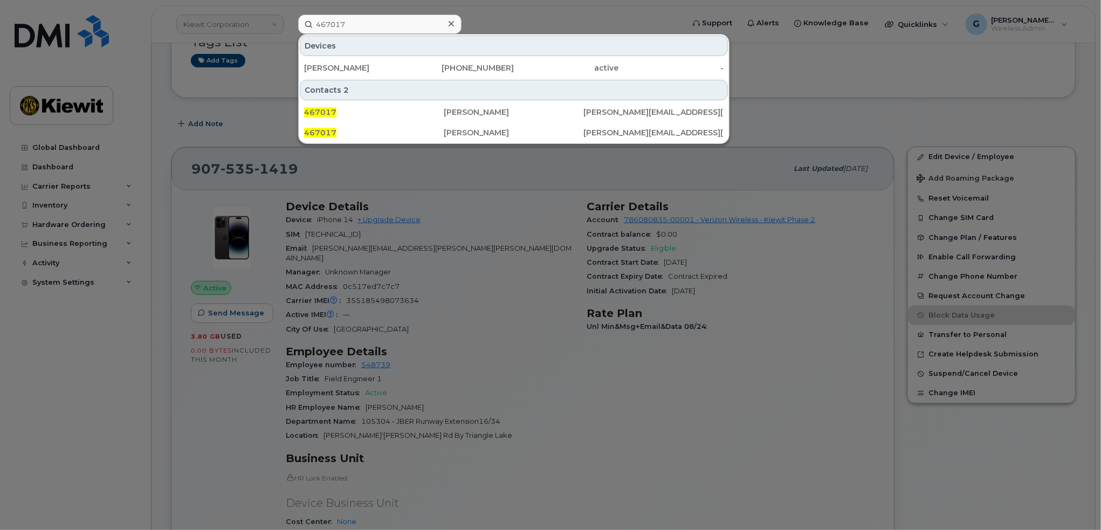
drag, startPoint x: 397, startPoint y: 70, endPoint x: 424, endPoint y: 91, distance: 34.6
click at [397, 70] on div "[PERSON_NAME]" at bounding box center [356, 68] width 105 height 11
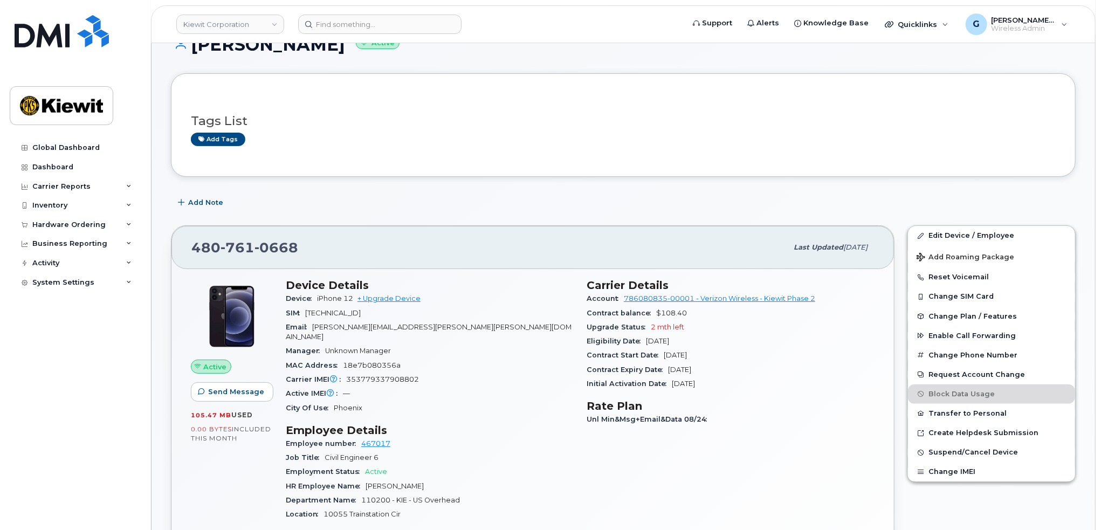
scroll to position [162, 0]
